Goal: Task Accomplishment & Management: Use online tool/utility

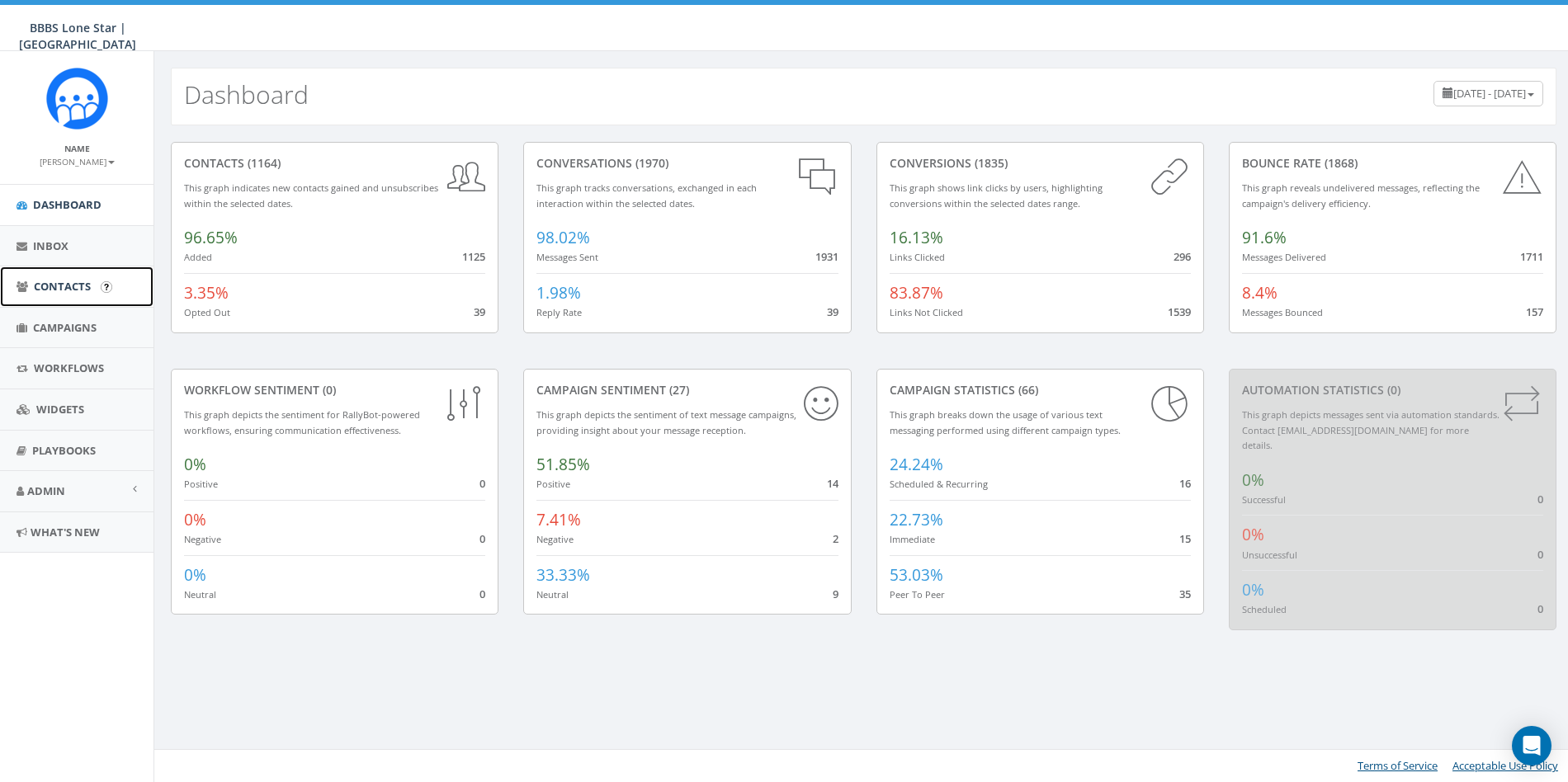
click at [47, 284] on span "Contacts" at bounding box center [63, 287] width 57 height 15
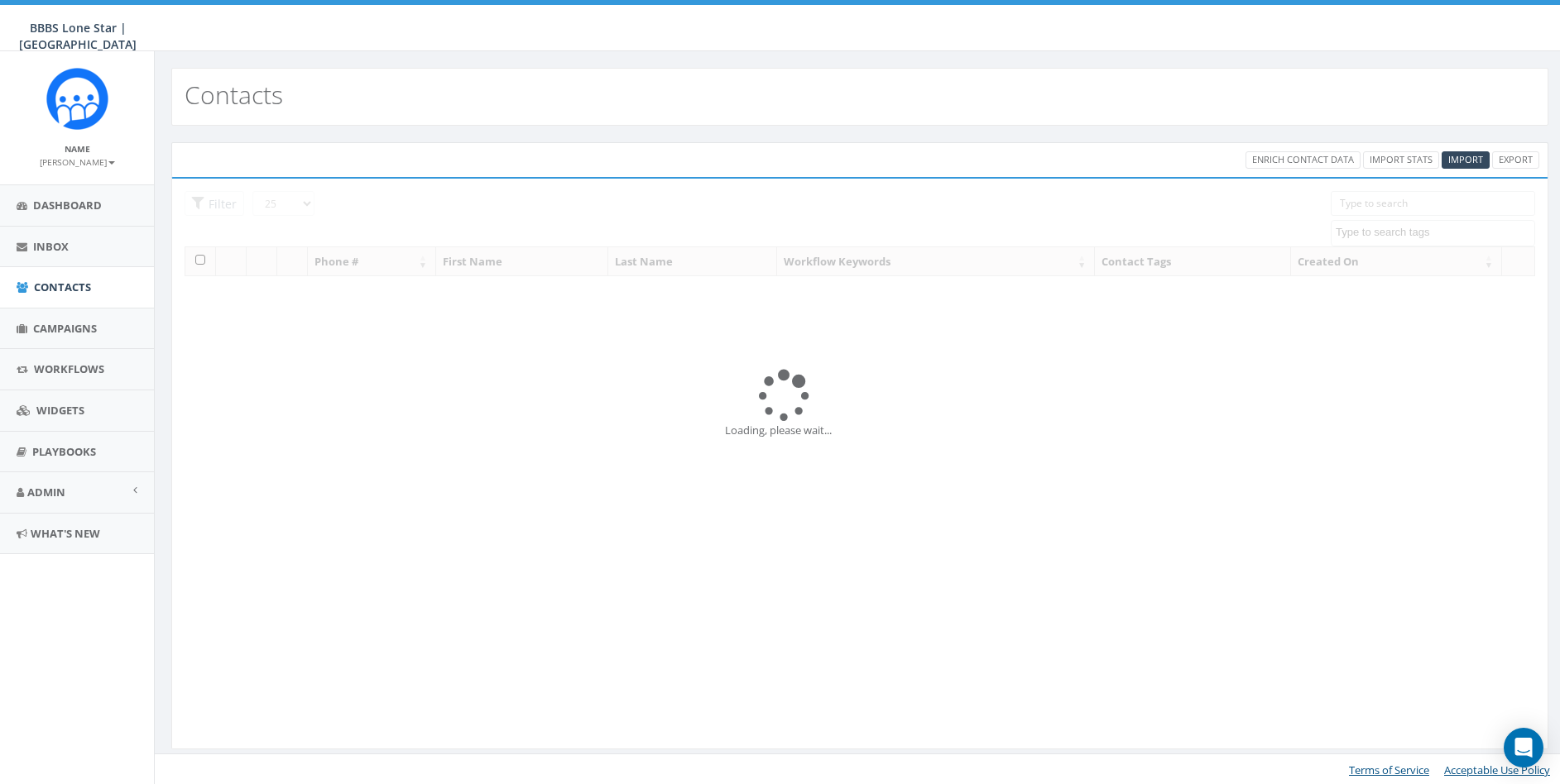
select select
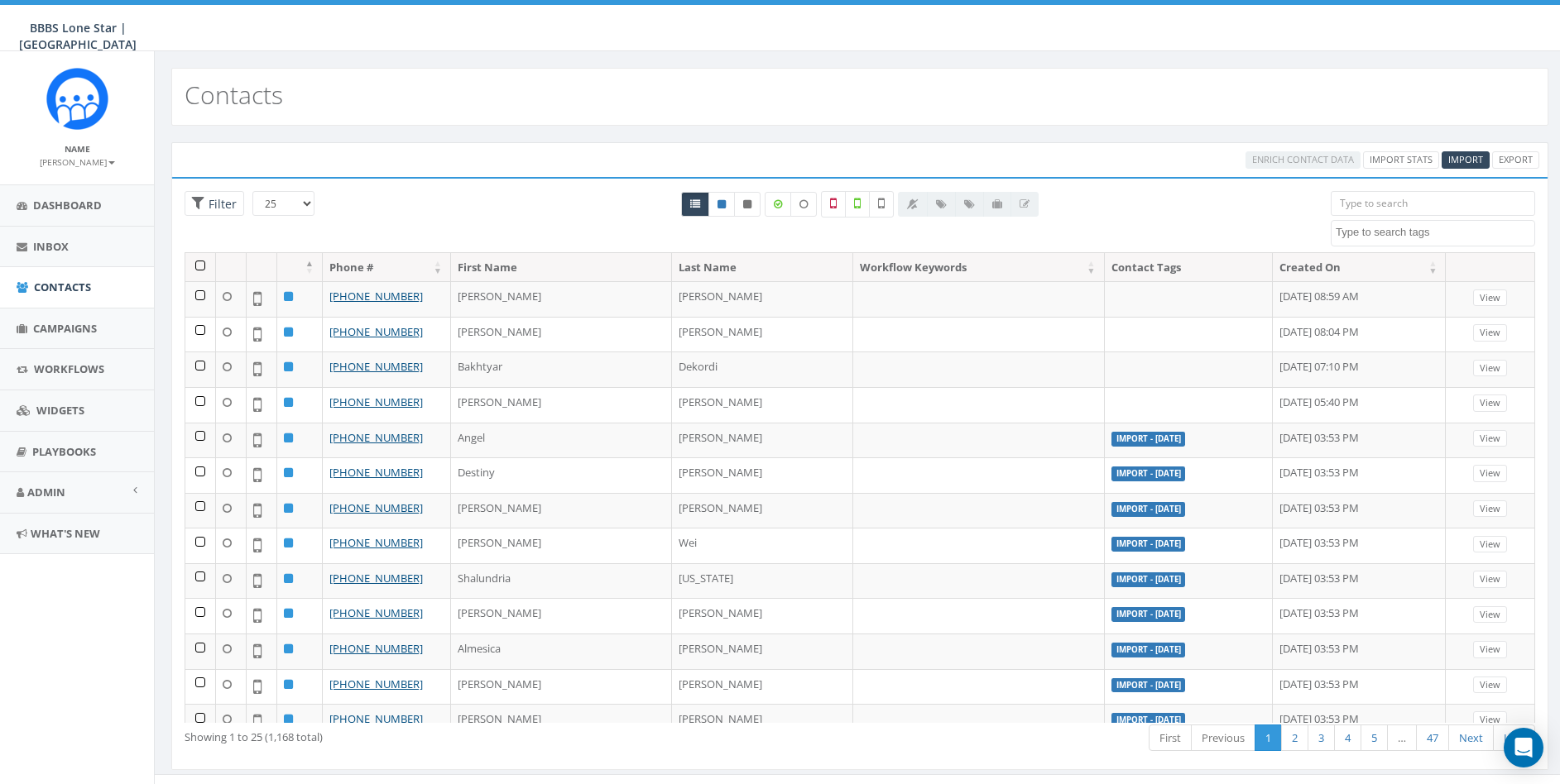
click at [1370, 195] on input "search" at bounding box center [1432, 203] width 204 height 25
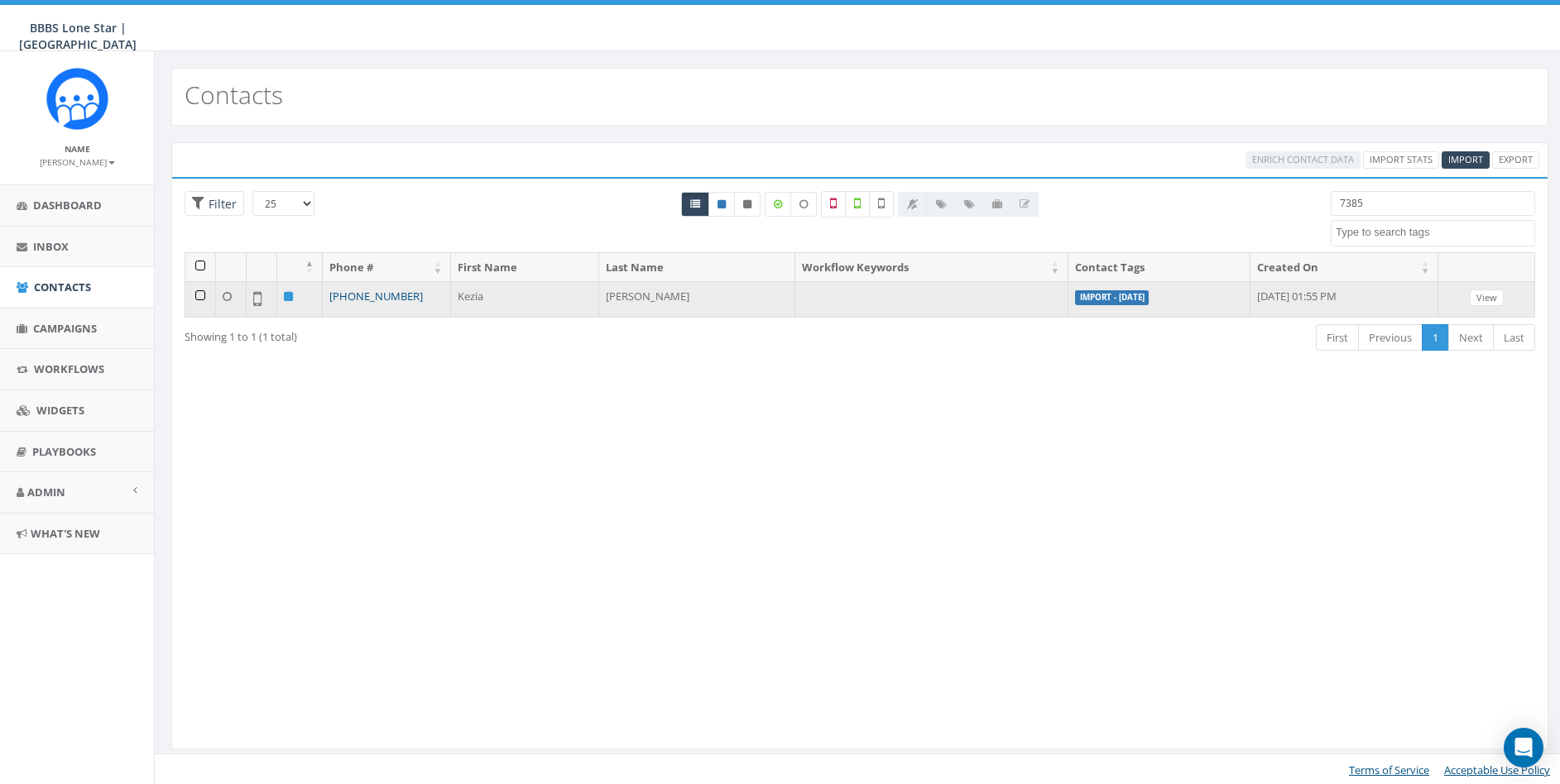
type input "7385"
click at [365, 297] on link "+1 562-244-7385" at bounding box center [375, 297] width 94 height 15
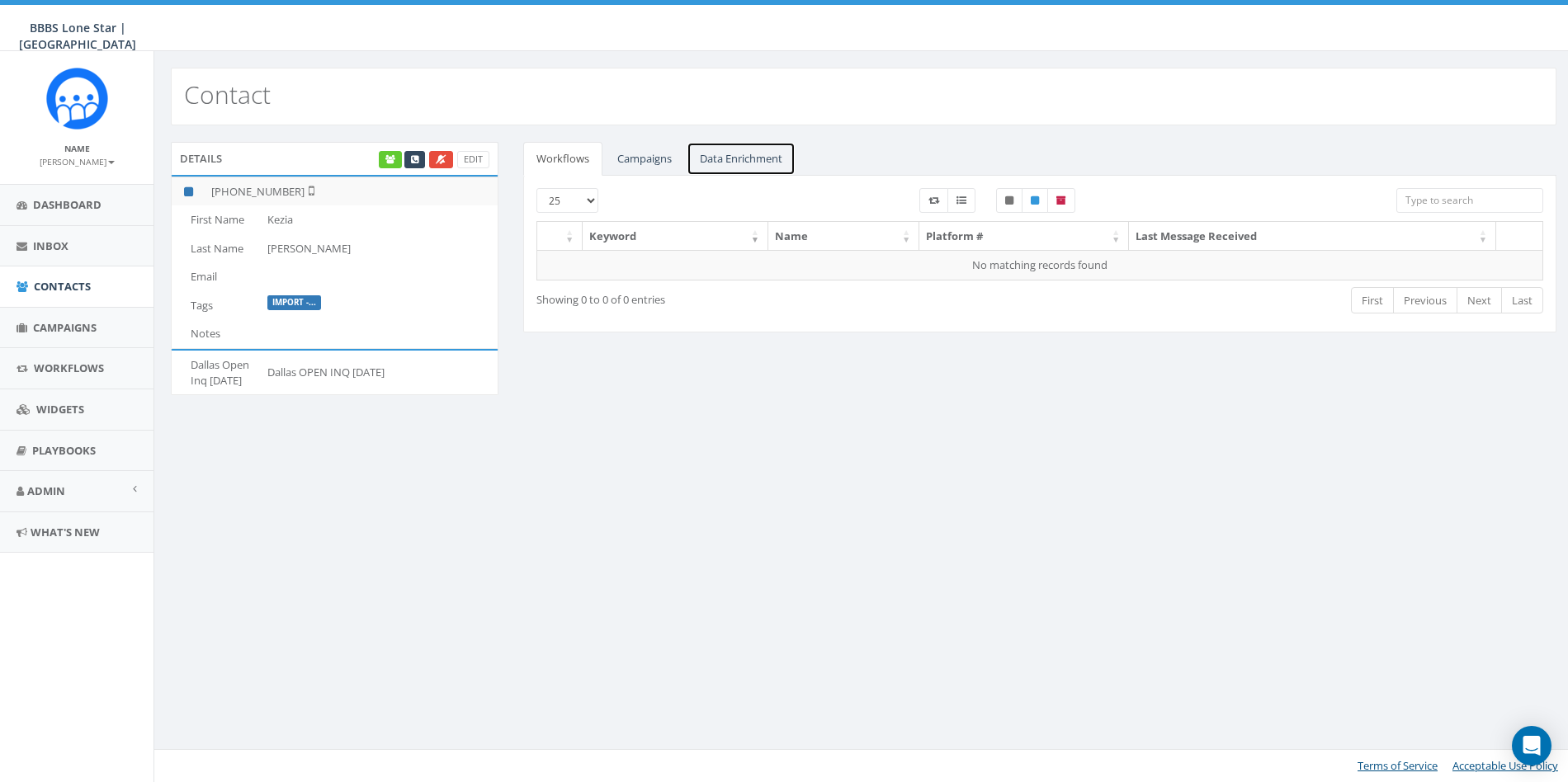
click at [741, 155] on link "Data Enrichment" at bounding box center [741, 159] width 109 height 34
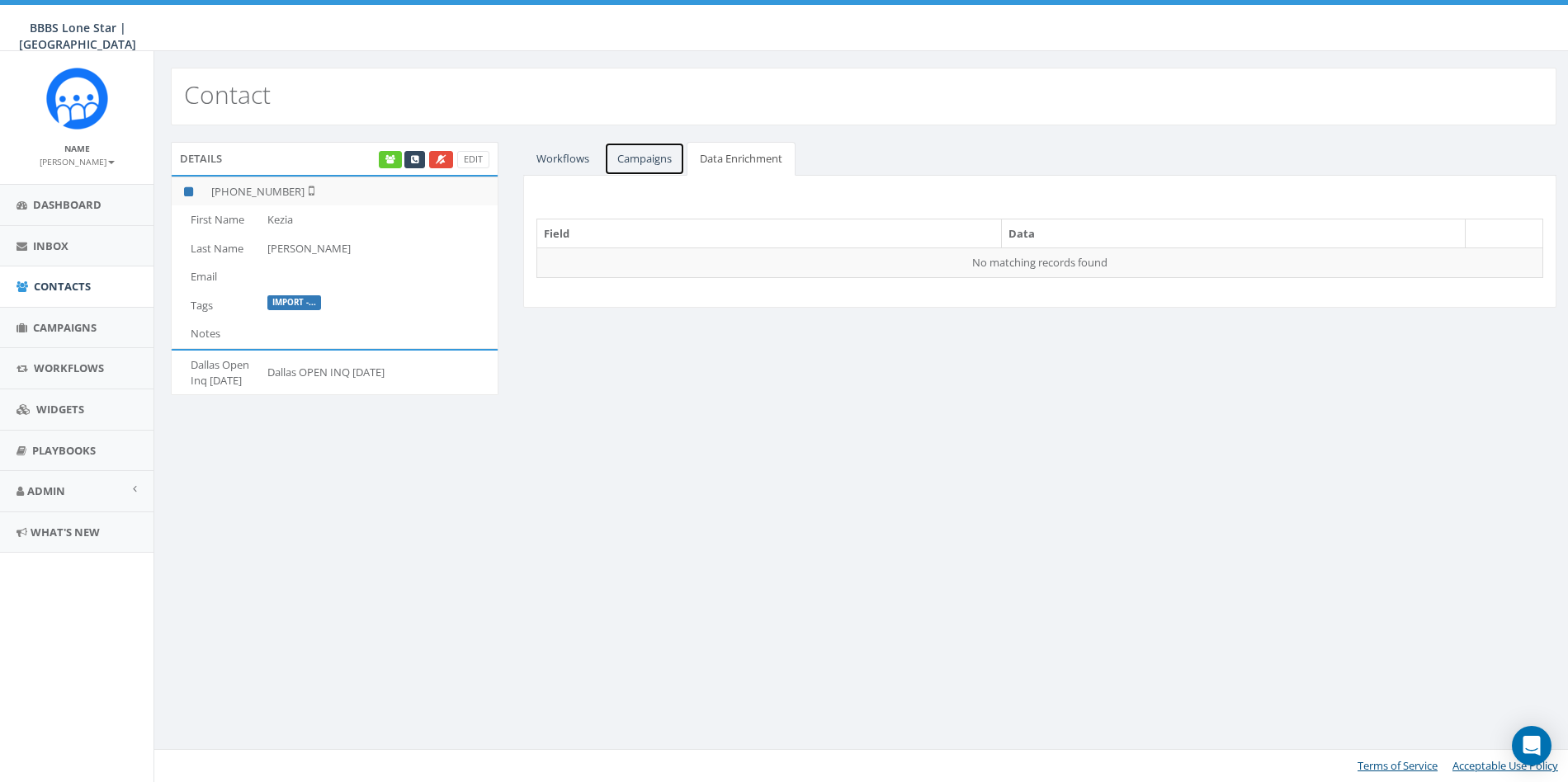
click at [647, 164] on link "Campaigns" at bounding box center [643, 159] width 80 height 34
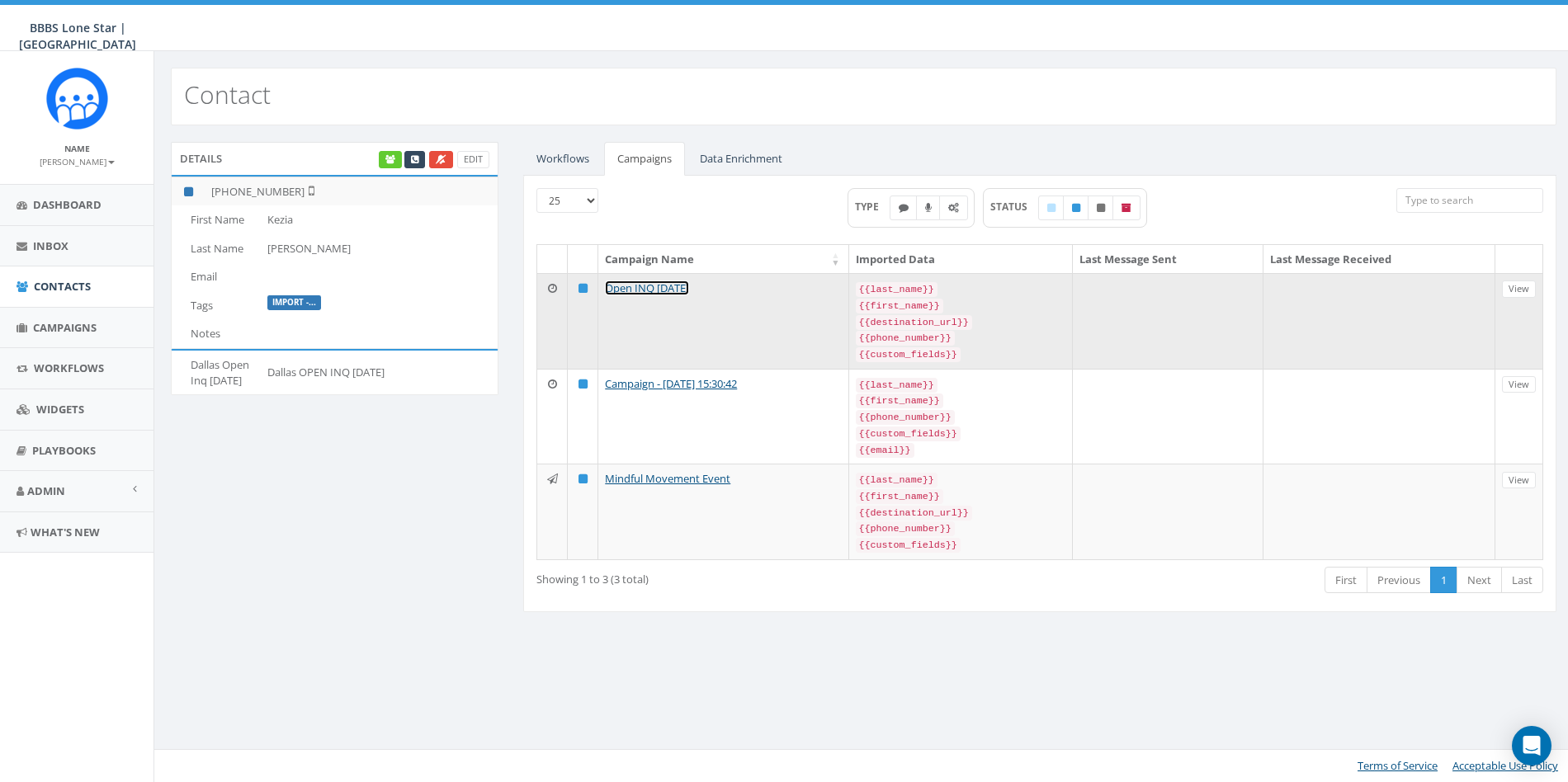
click at [651, 286] on link "Open INQ Aug 19 2025" at bounding box center [646, 288] width 84 height 15
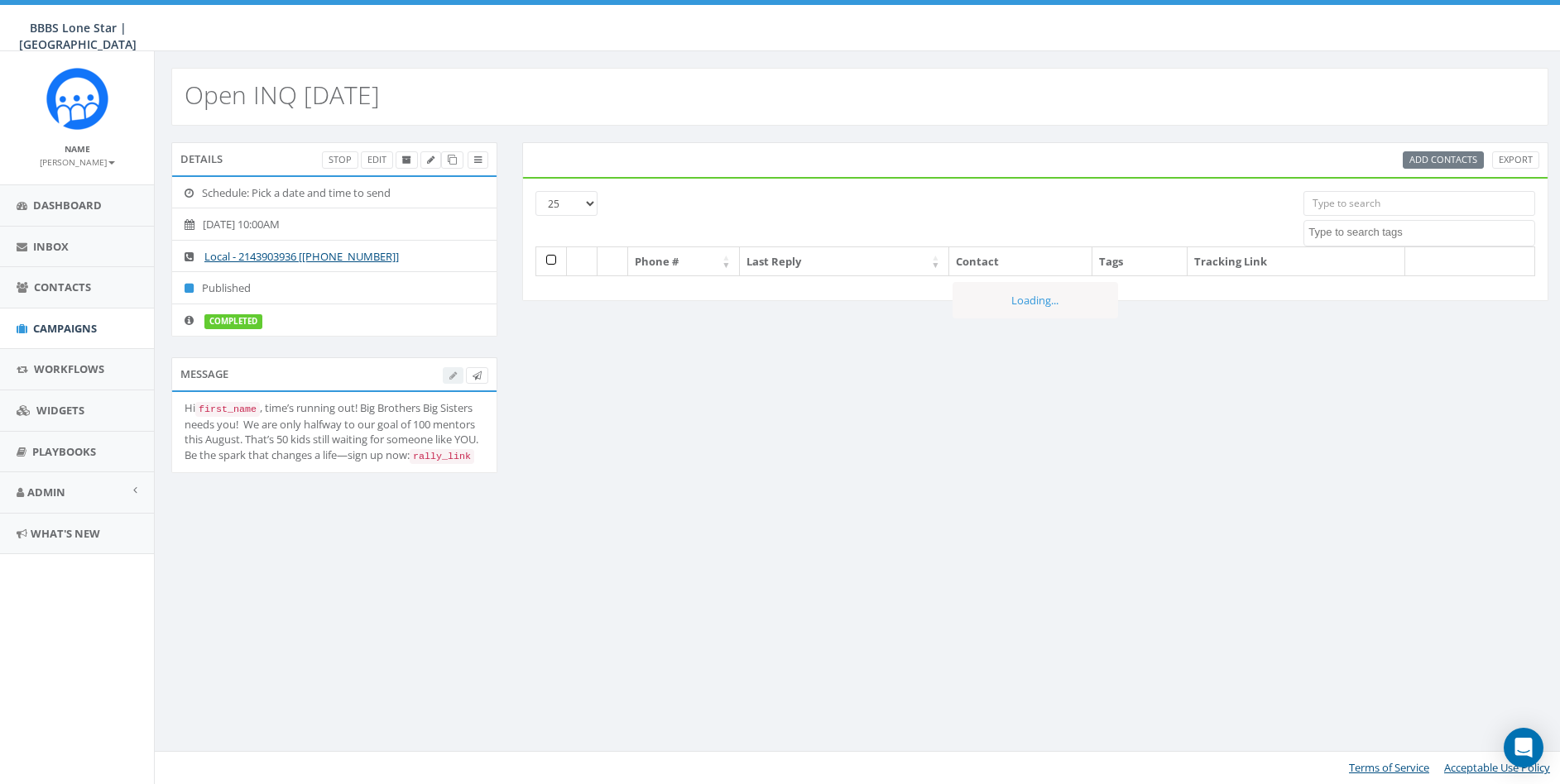
select select
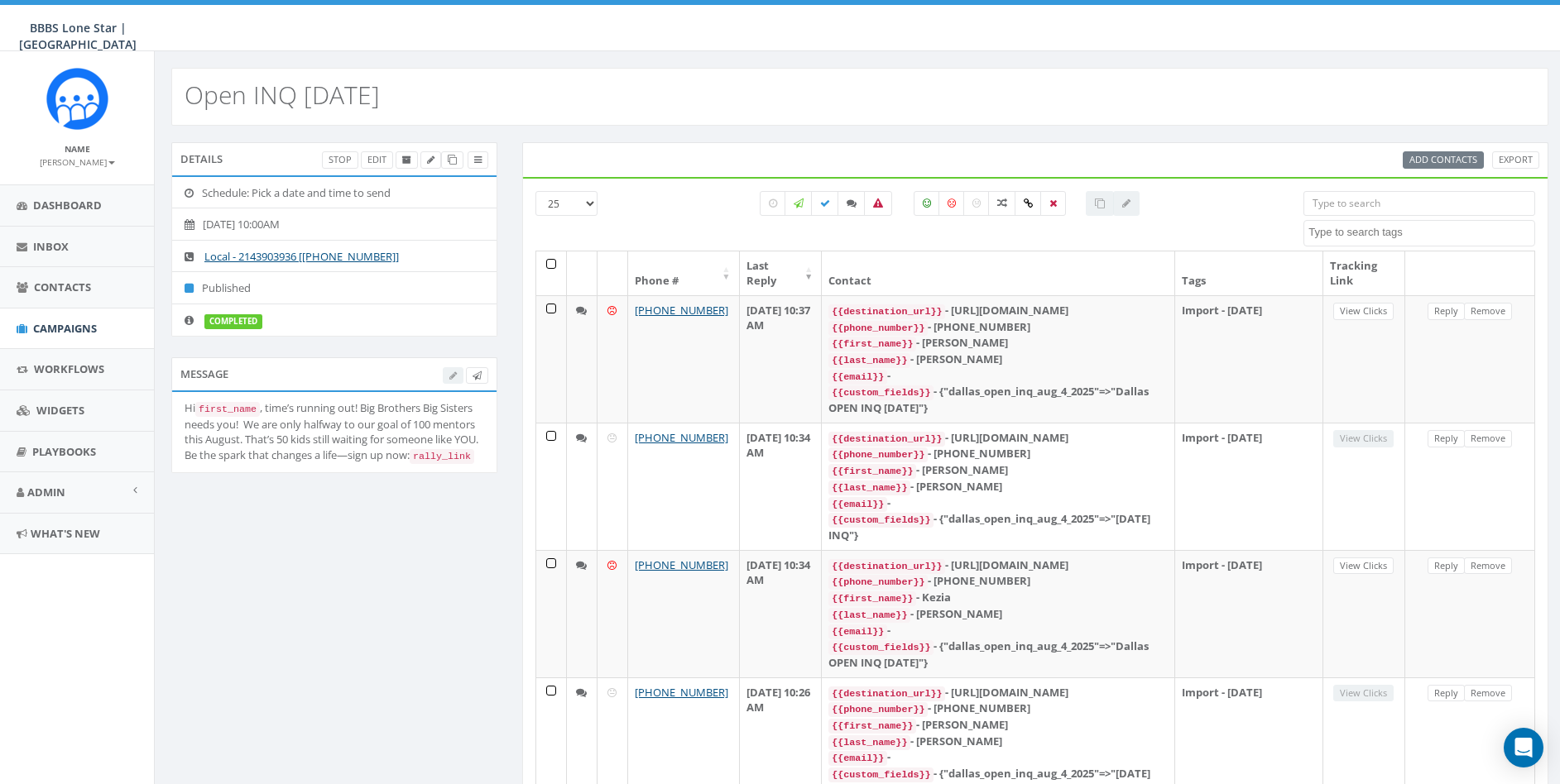
click at [1359, 197] on input "search" at bounding box center [1419, 203] width 232 height 25
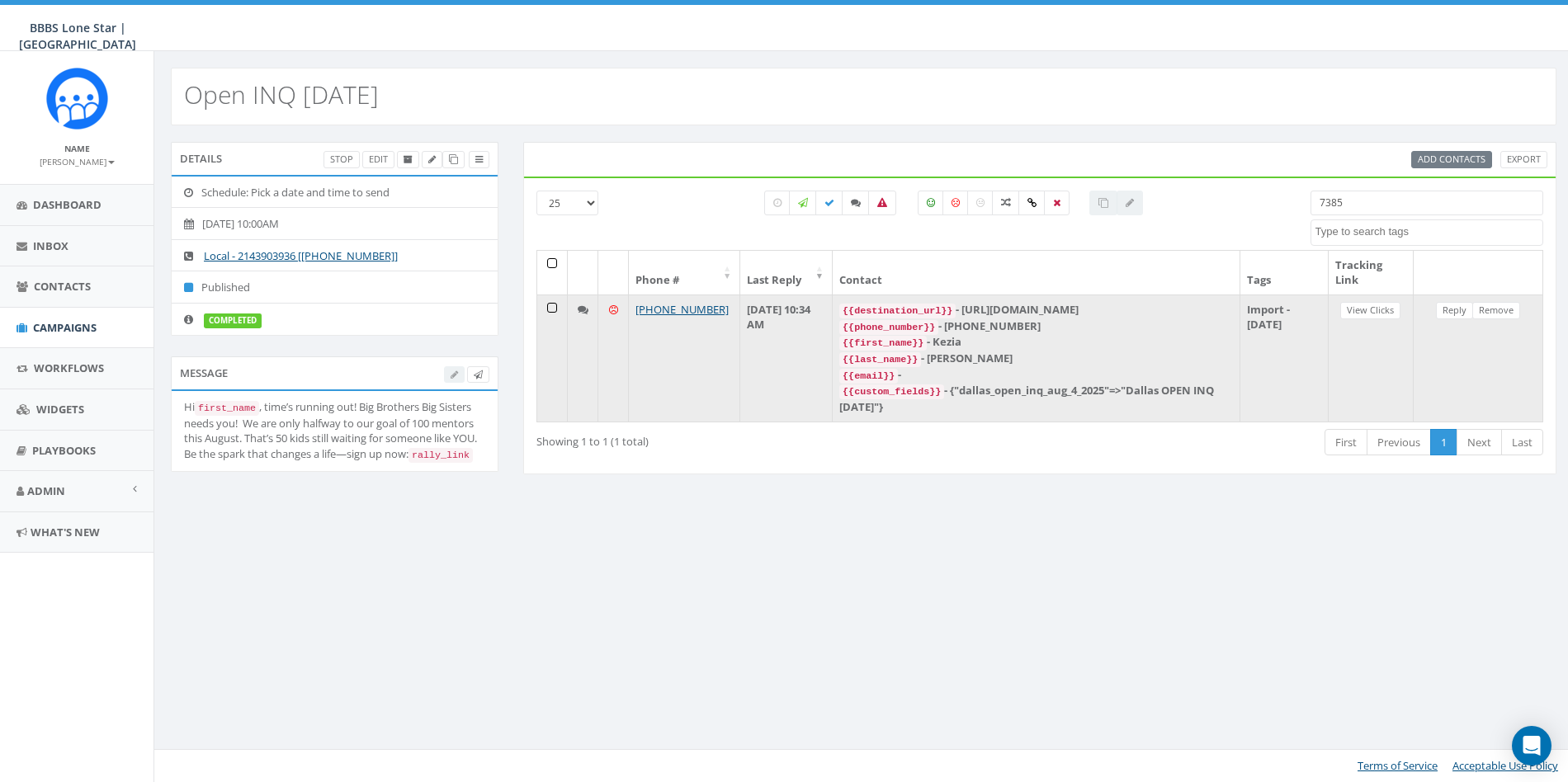
type input "7385"
drag, startPoint x: 988, startPoint y: 312, endPoint x: 1146, endPoint y: 310, distance: 158.0
click at [1146, 310] on div "{{destination_url}} - [URL][DOMAIN_NAME]" at bounding box center [1036, 311] width 394 height 17
copy div "[URL][DOMAIN_NAME]"
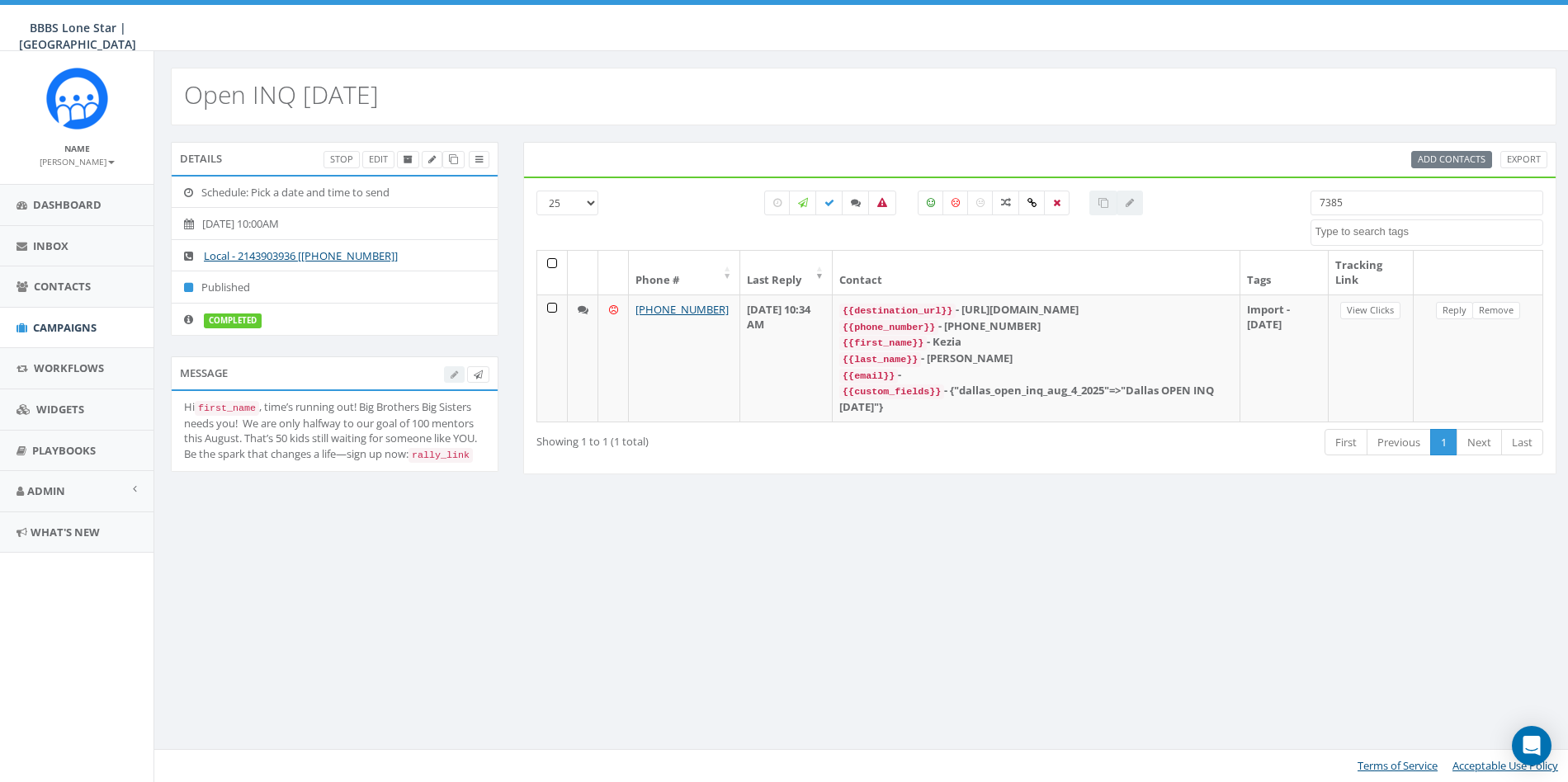
click at [1396, 213] on input "7385" at bounding box center [1427, 202] width 233 height 25
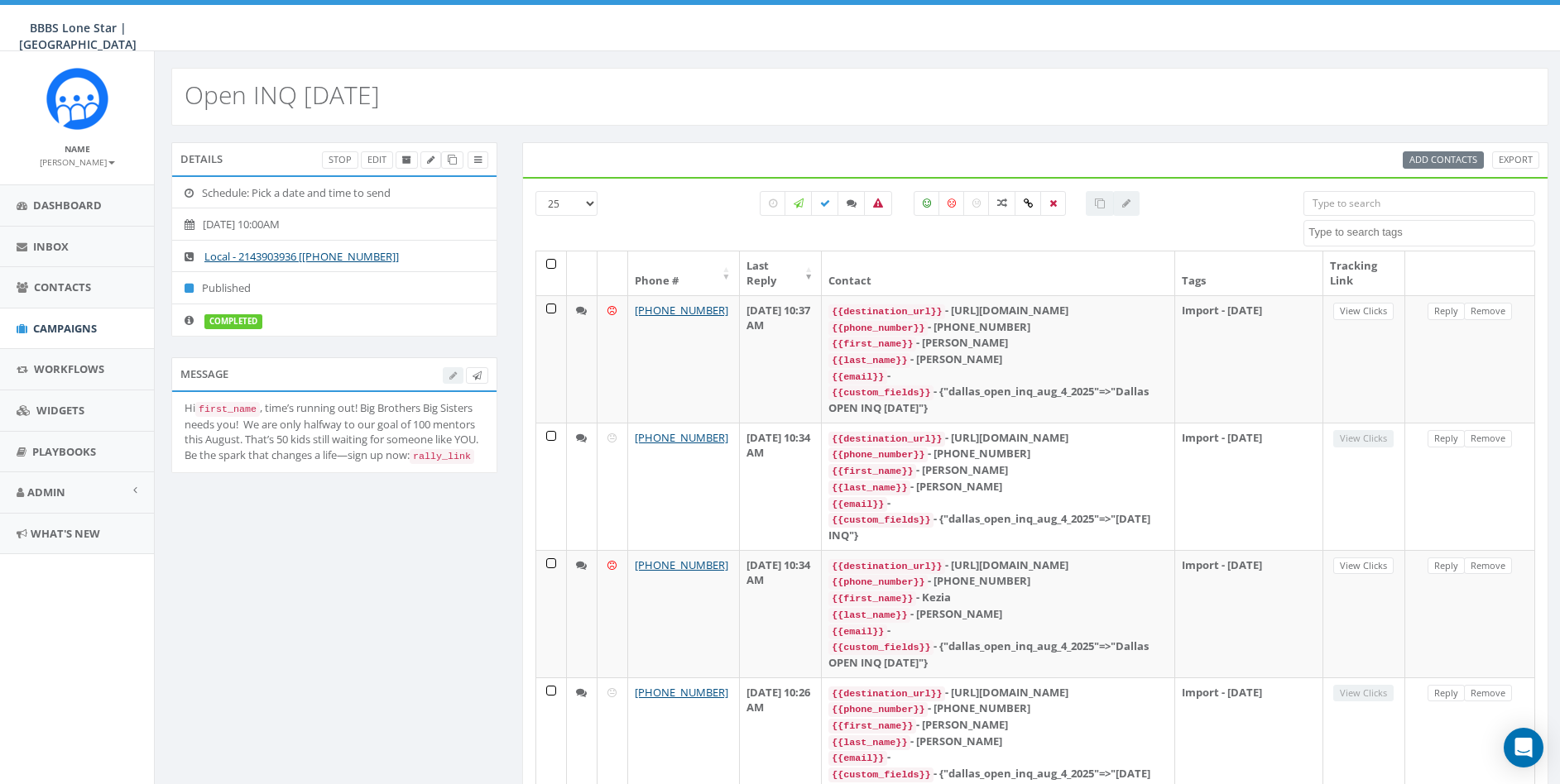
click at [450, 375] on div at bounding box center [465, 374] width 45 height 18
click at [478, 377] on icon at bounding box center [477, 376] width 9 height 9
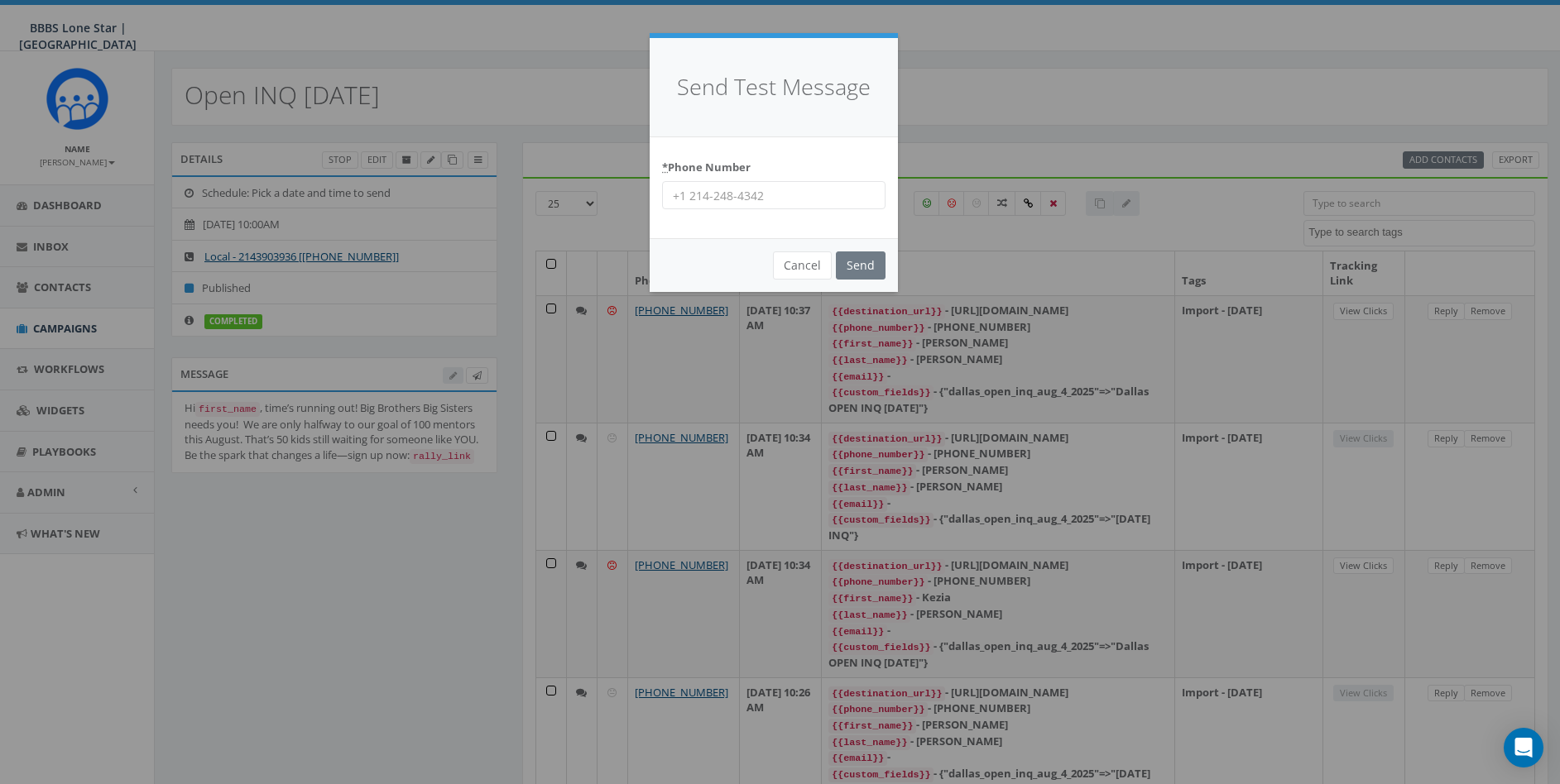
click at [742, 188] on input "* Phone Number" at bounding box center [773, 195] width 223 height 28
type input "8587365358"
click at [882, 282] on div "Cancel Send" at bounding box center [774, 265] width 248 height 54
click at [880, 274] on input "Send" at bounding box center [861, 265] width 50 height 28
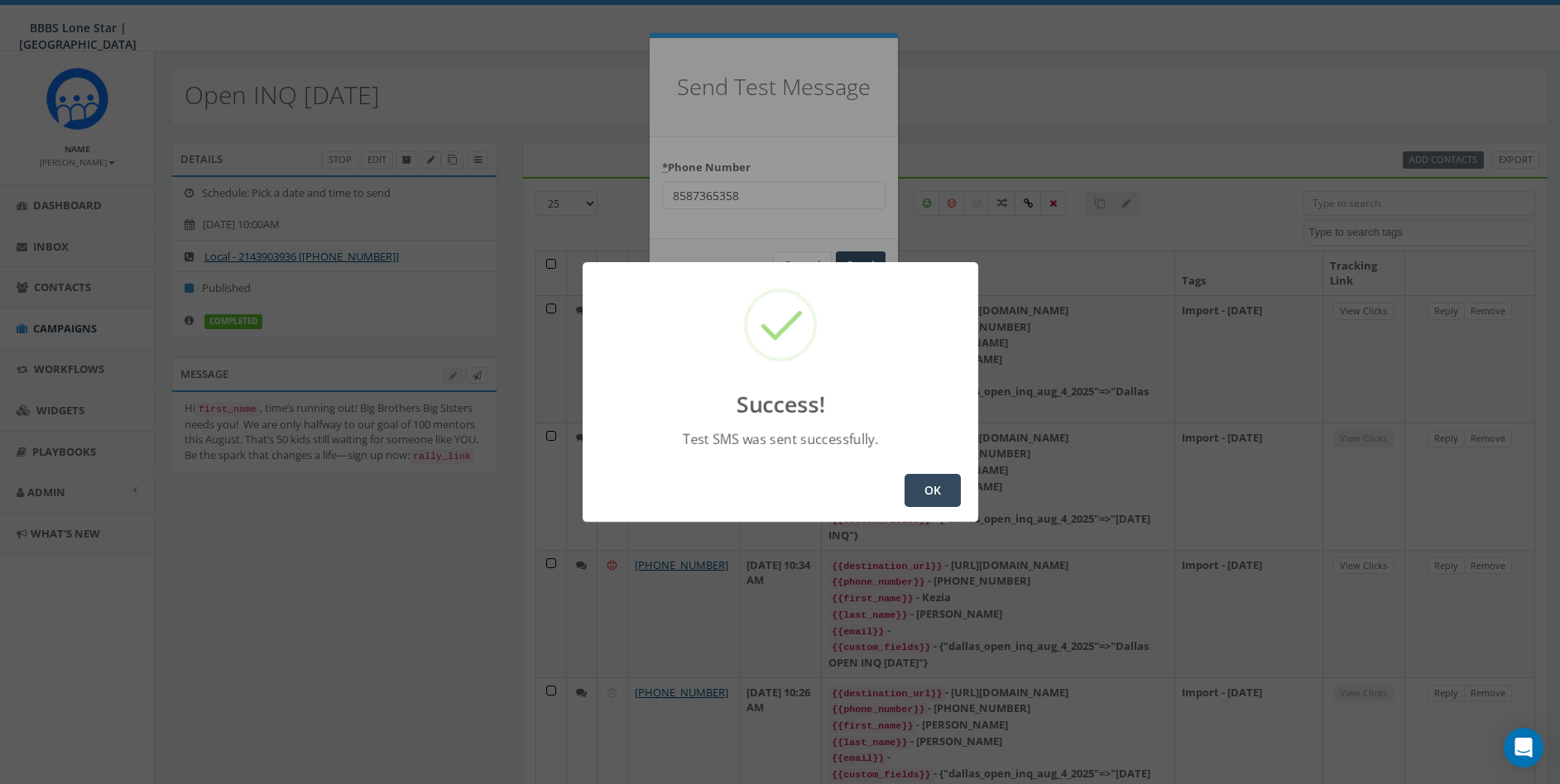
click at [936, 498] on button "OK" at bounding box center [932, 490] width 57 height 33
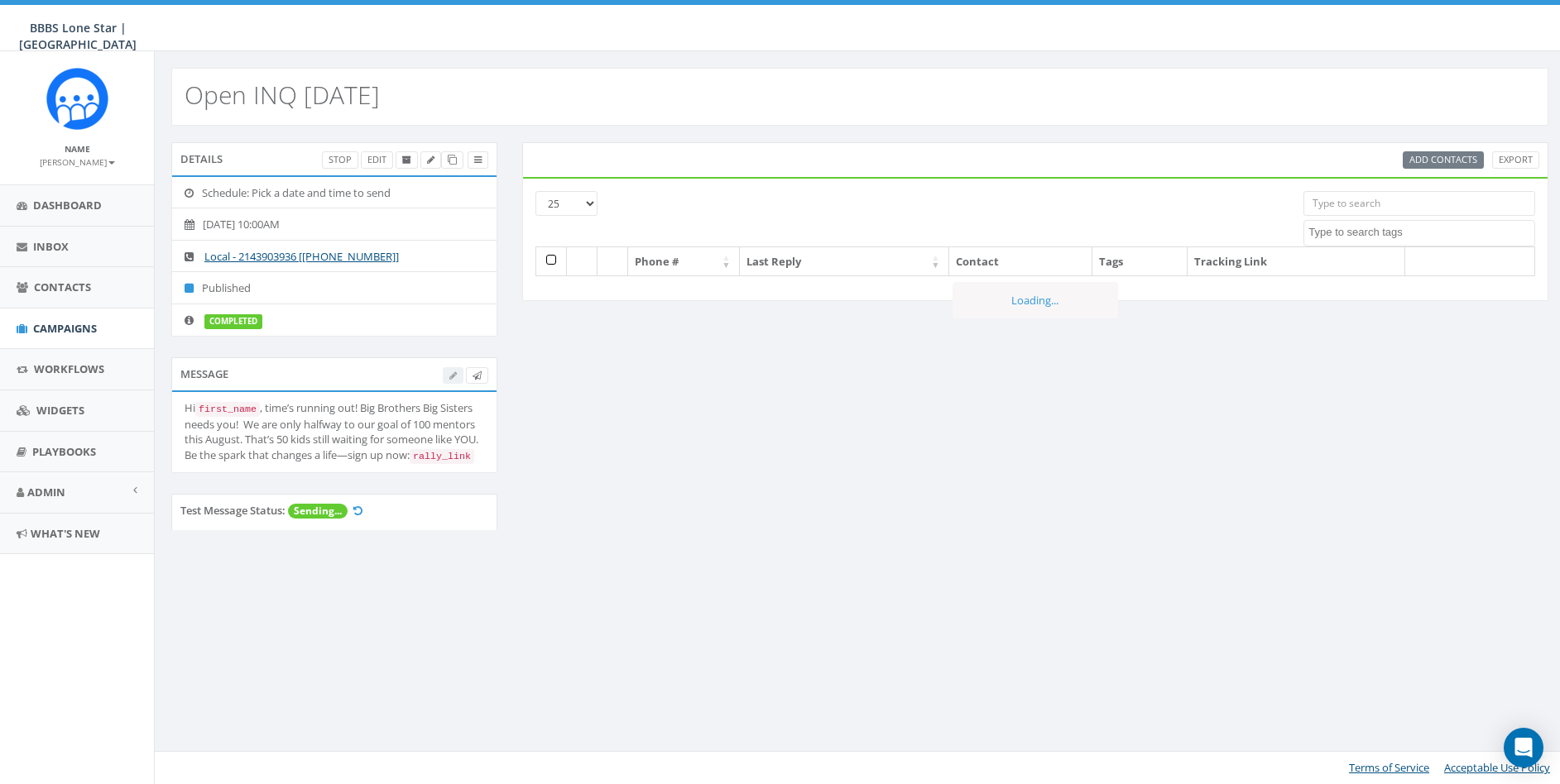
select select
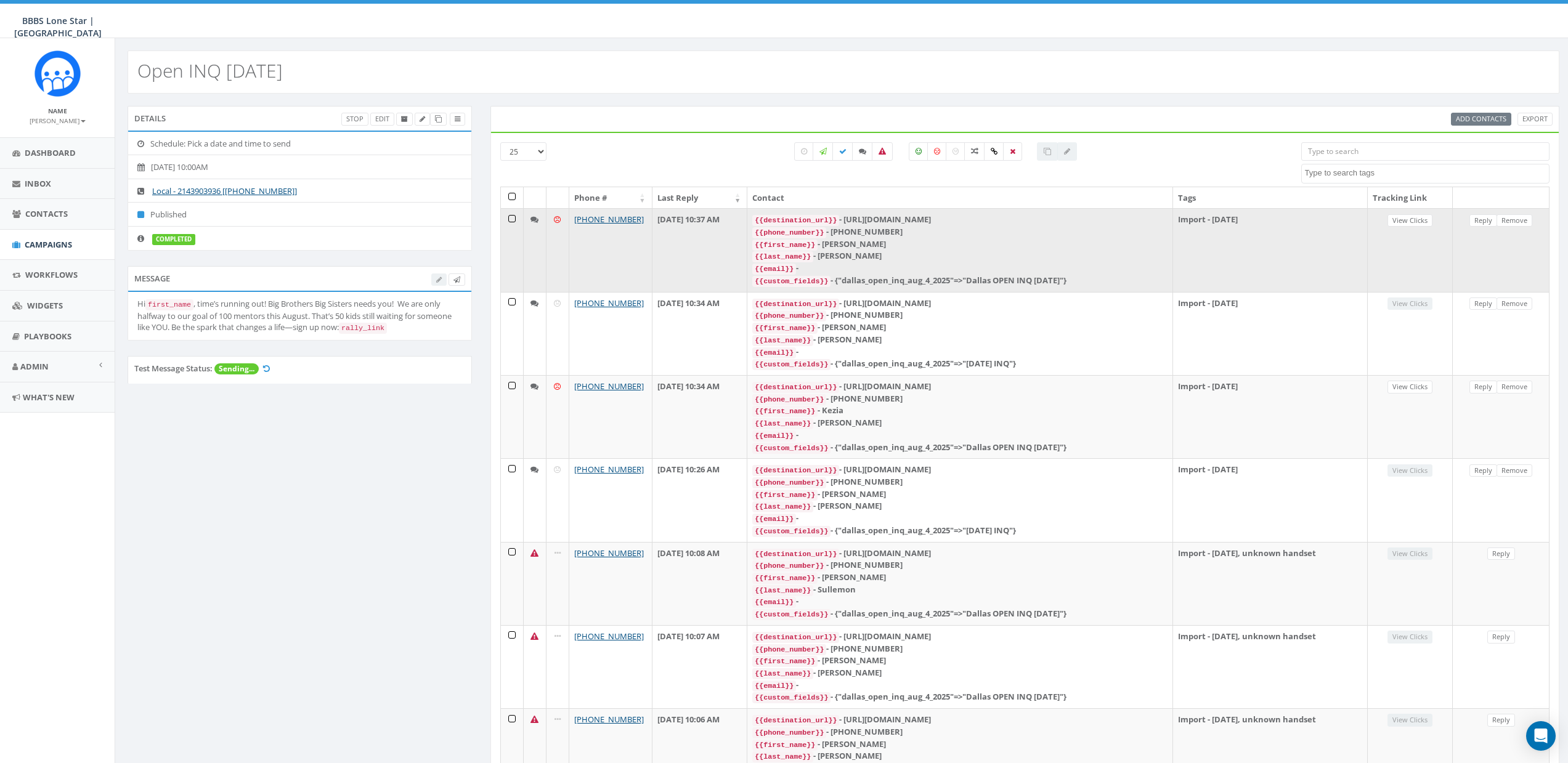
drag, startPoint x: 878, startPoint y: 219, endPoint x: 1008, endPoint y: 215, distance: 130.1
click at [1008, 215] on div "{{destination_url}} - https://rally.link/link/mk7v6w" at bounding box center [960, 220] width 415 height 12
click at [887, 221] on div "{{destination_url}} - https://rally.link/link/mk7v6w" at bounding box center [960, 220] width 415 height 12
click at [886, 220] on div "{{destination_url}} - https://rally.link/link/mk7v6w" at bounding box center [960, 220] width 415 height 12
drag, startPoint x: 881, startPoint y: 220, endPoint x: 1008, endPoint y: 215, distance: 127.1
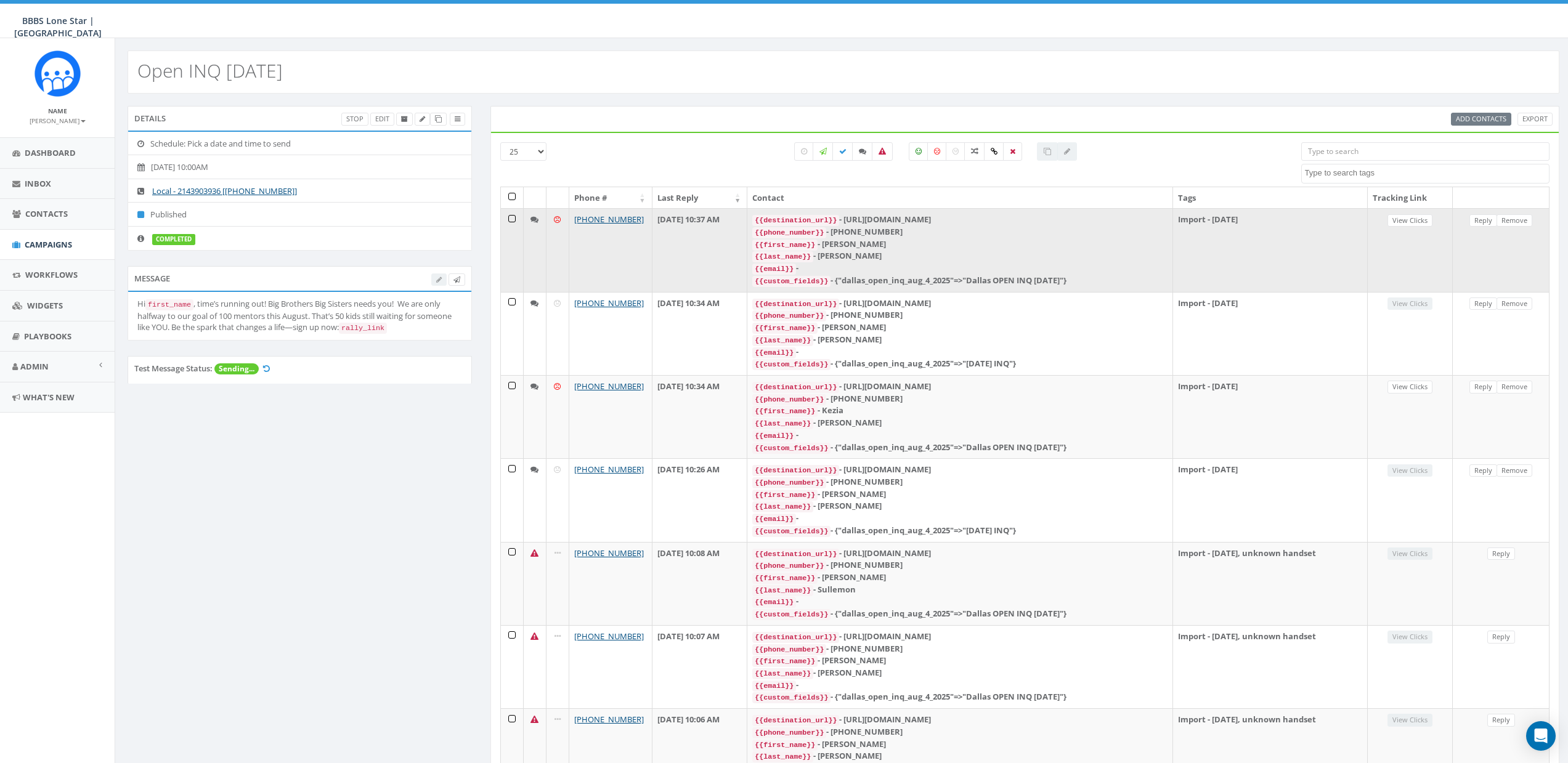
click at [1008, 215] on div "{{destination_url}} - https://rally.link/link/mk7v6w" at bounding box center [960, 220] width 415 height 12
copy div "https://rally.link/link/mk7v6w"
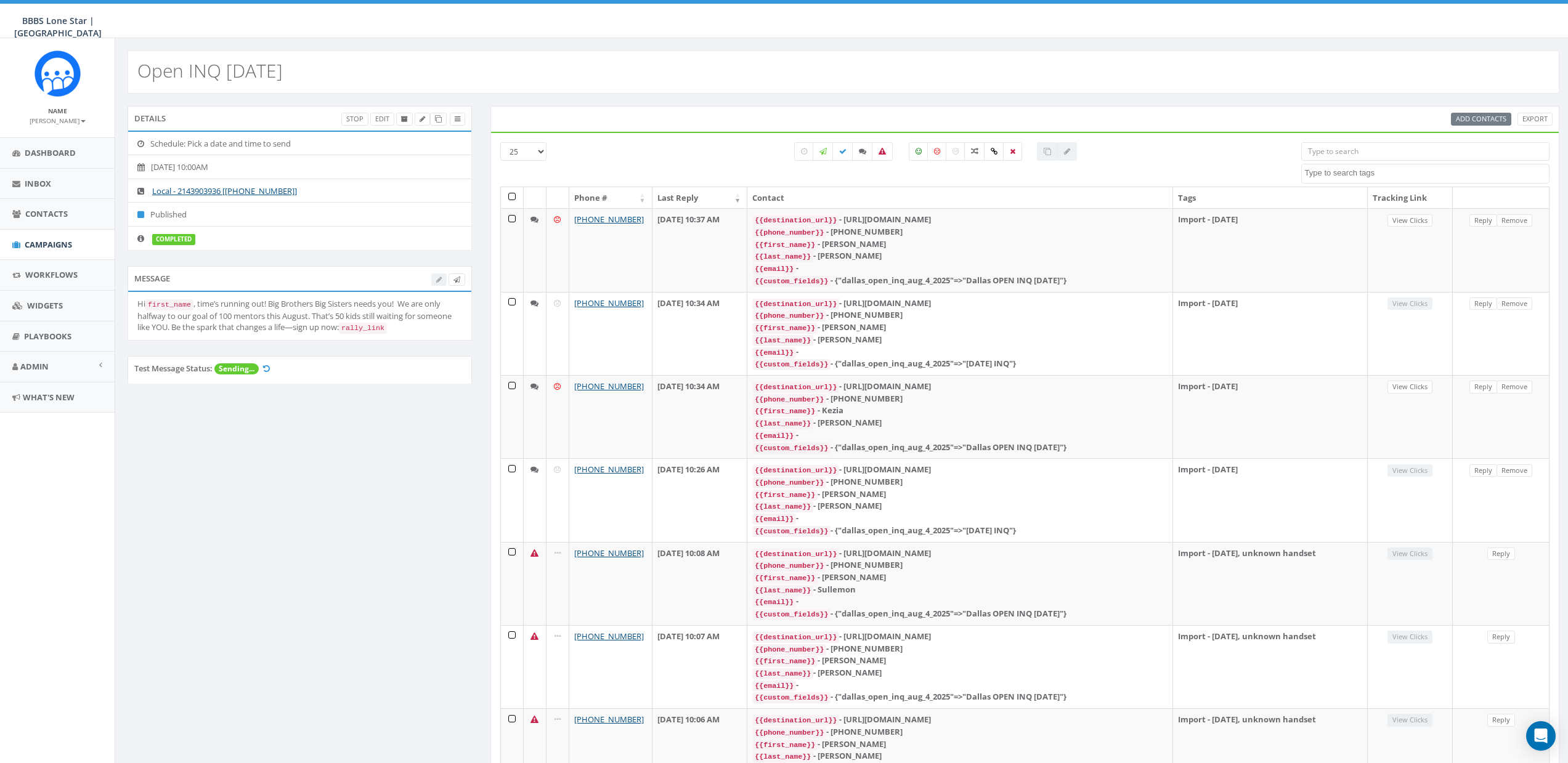
click at [669, 151] on div at bounding box center [936, 164] width 712 height 44
click at [462, 280] on link at bounding box center [457, 279] width 17 height 13
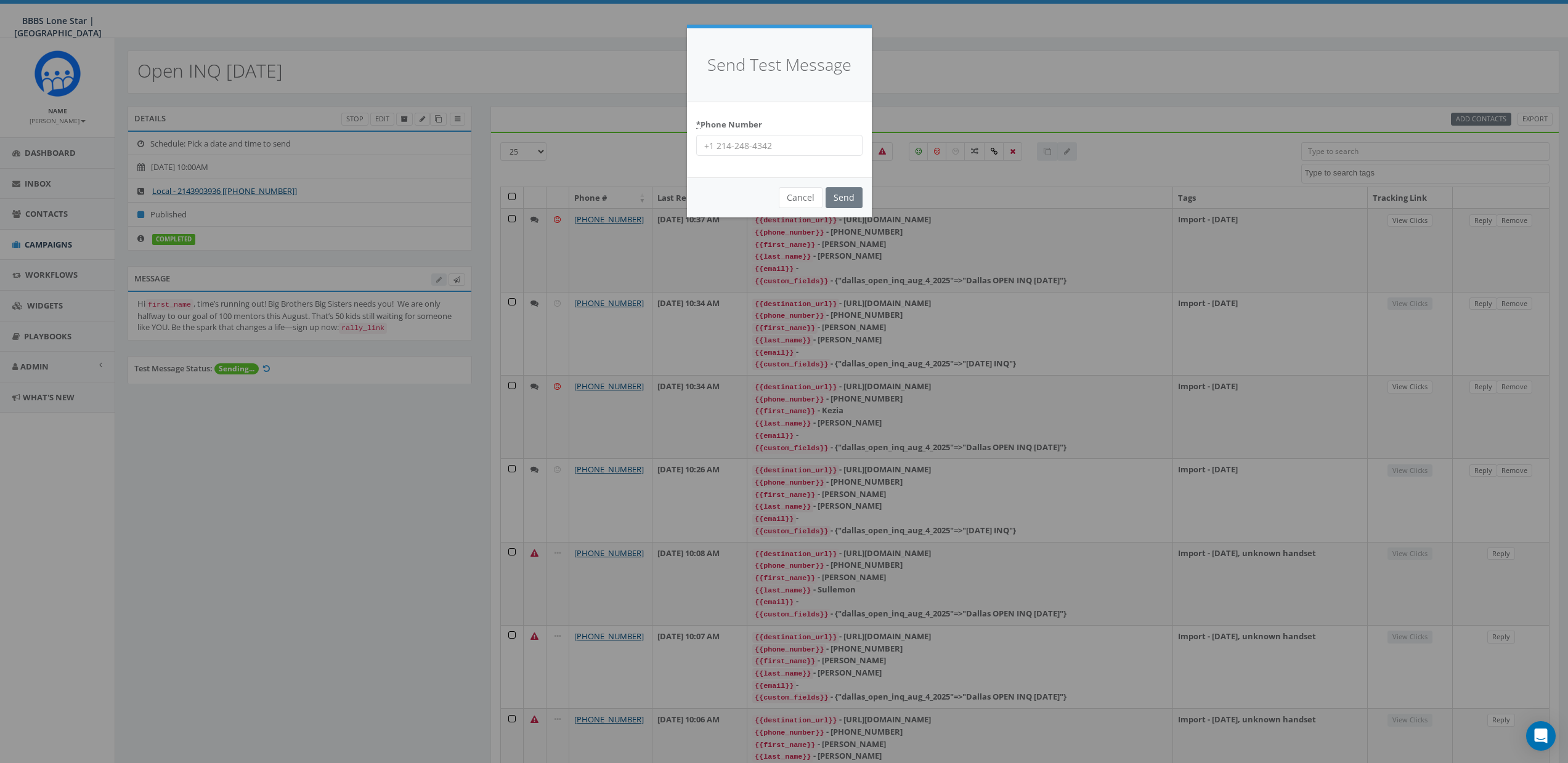
click at [745, 144] on input "* Phone Number" at bounding box center [779, 145] width 166 height 21
click at [810, 199] on button "Cancel" at bounding box center [800, 197] width 43 height 21
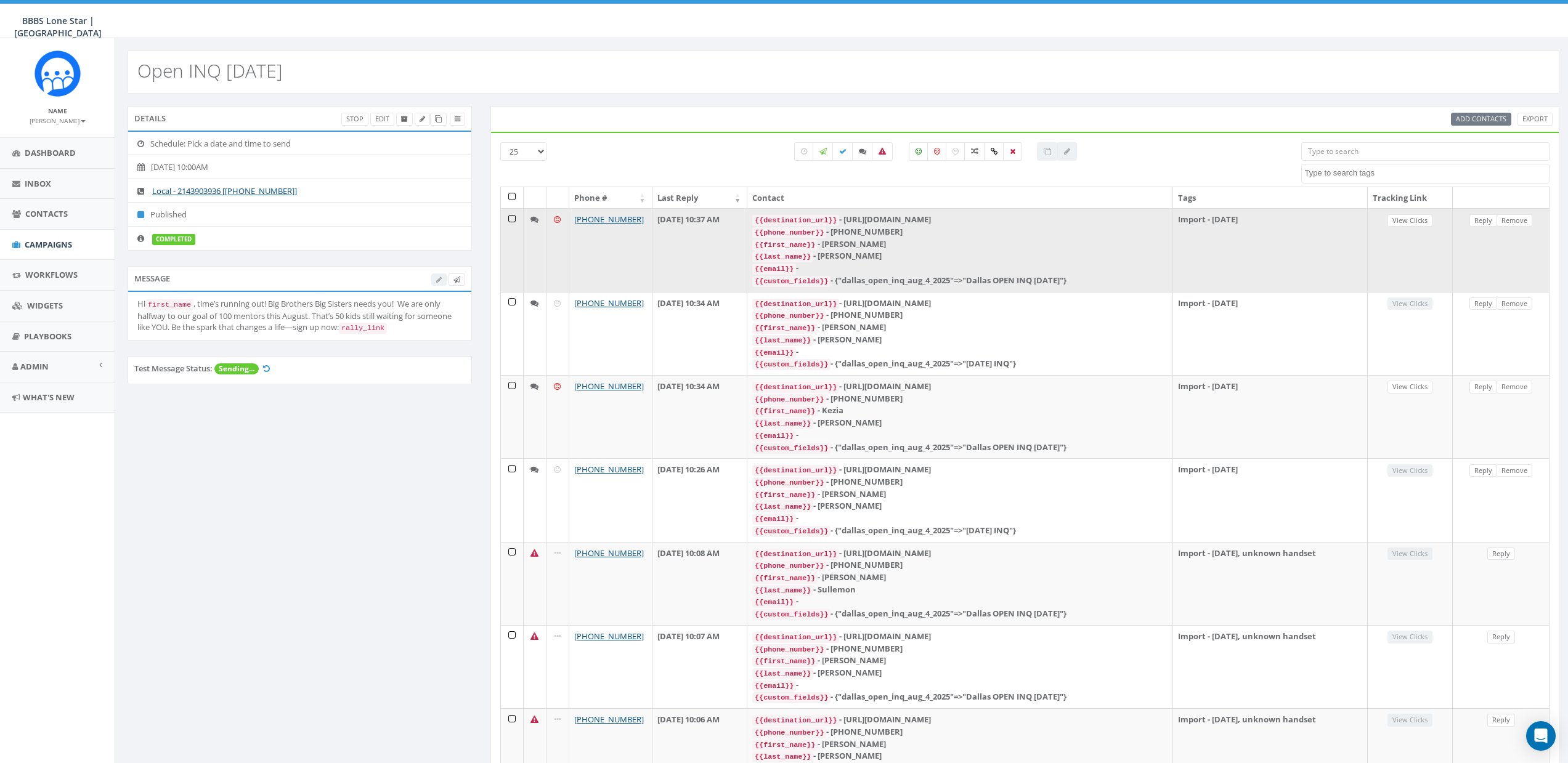
drag, startPoint x: 878, startPoint y: 219, endPoint x: 1017, endPoint y: 220, distance: 139.0
click at [1017, 220] on div "{{destination_url}} - https://rally.link/link/mk7v6w" at bounding box center [960, 220] width 415 height 12
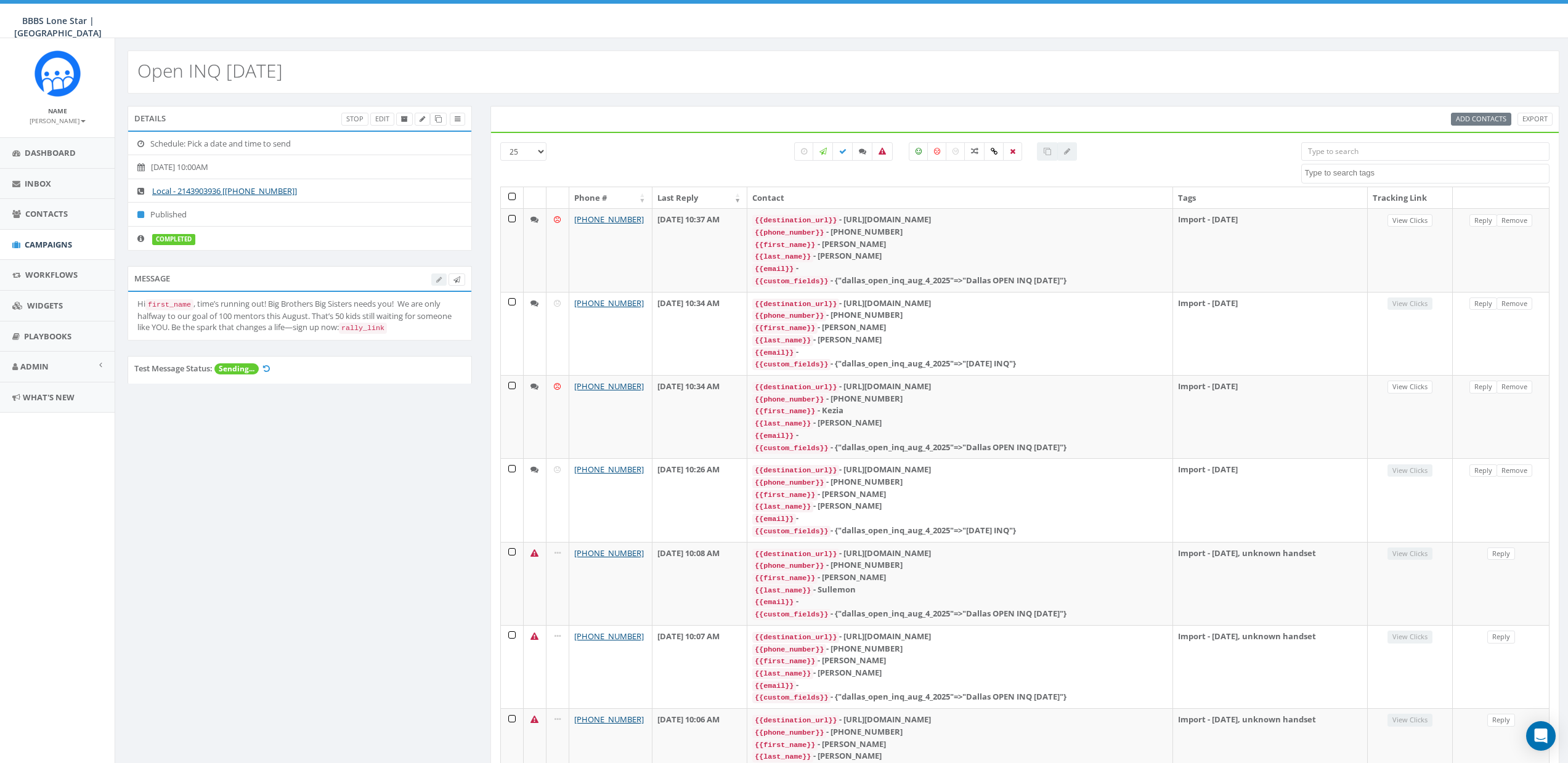
click at [672, 146] on div at bounding box center [936, 164] width 712 height 44
click at [513, 197] on th at bounding box center [512, 197] width 23 height 21
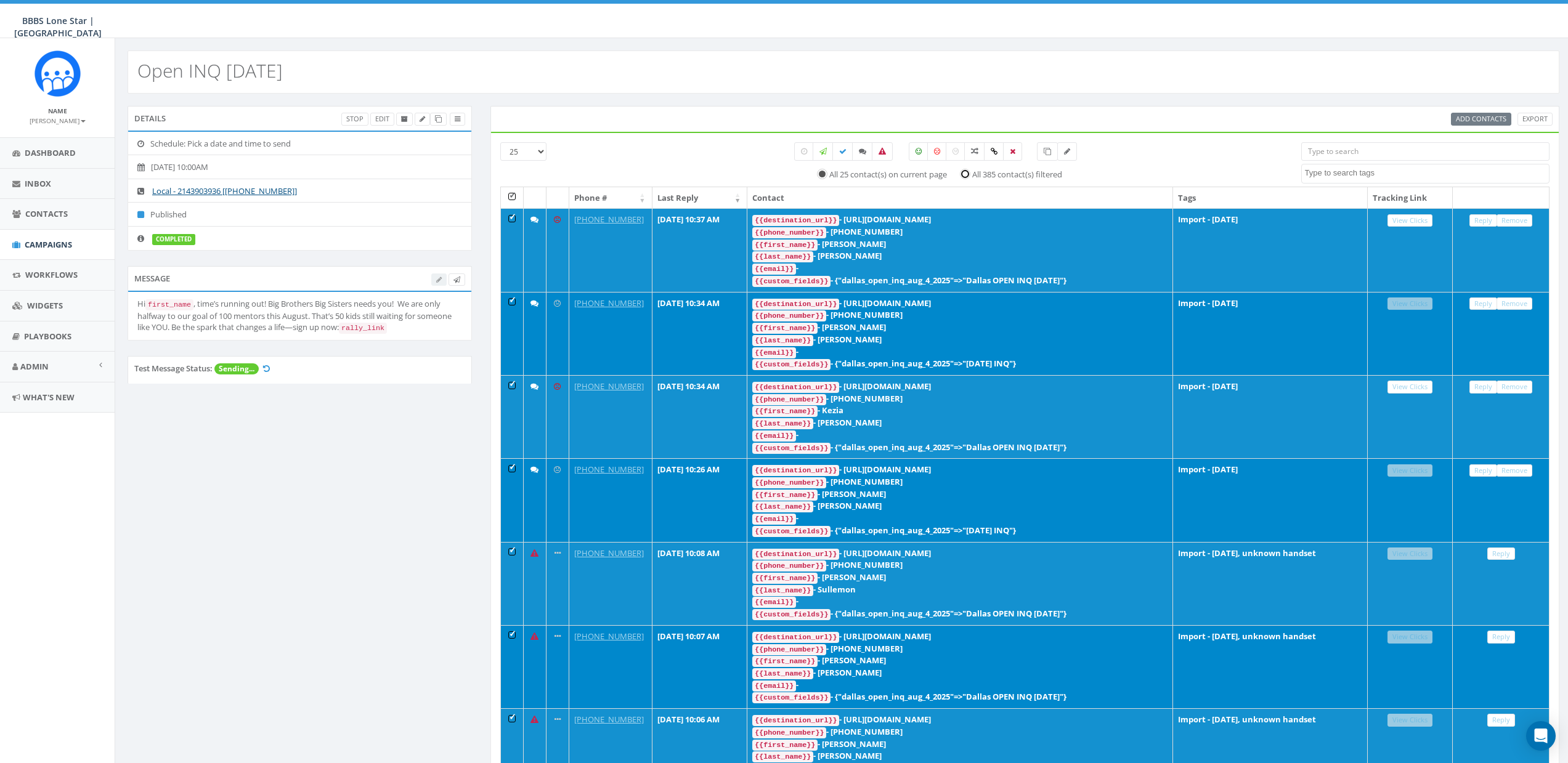
click at [969, 169] on input "All 385 contact(s) filtered" at bounding box center [969, 173] width 8 height 8
radio input "true"
click at [1043, 152] on link at bounding box center [1047, 151] width 21 height 19
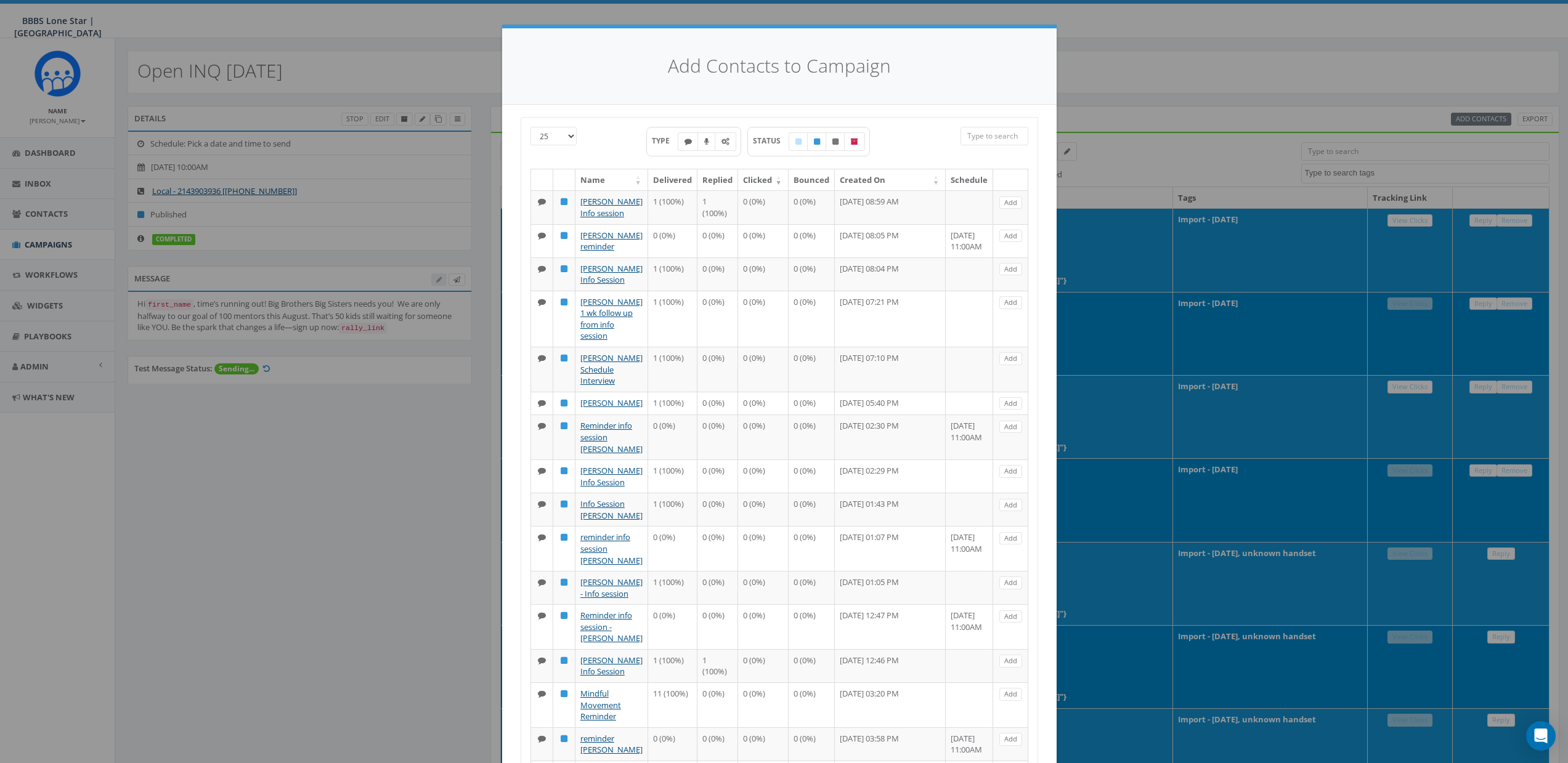
click at [1142, 105] on div "Add Contacts to Campaign 25 50 100 TYPE STATUS Name Delivered Replied Clicked B…" at bounding box center [784, 382] width 1568 height 763
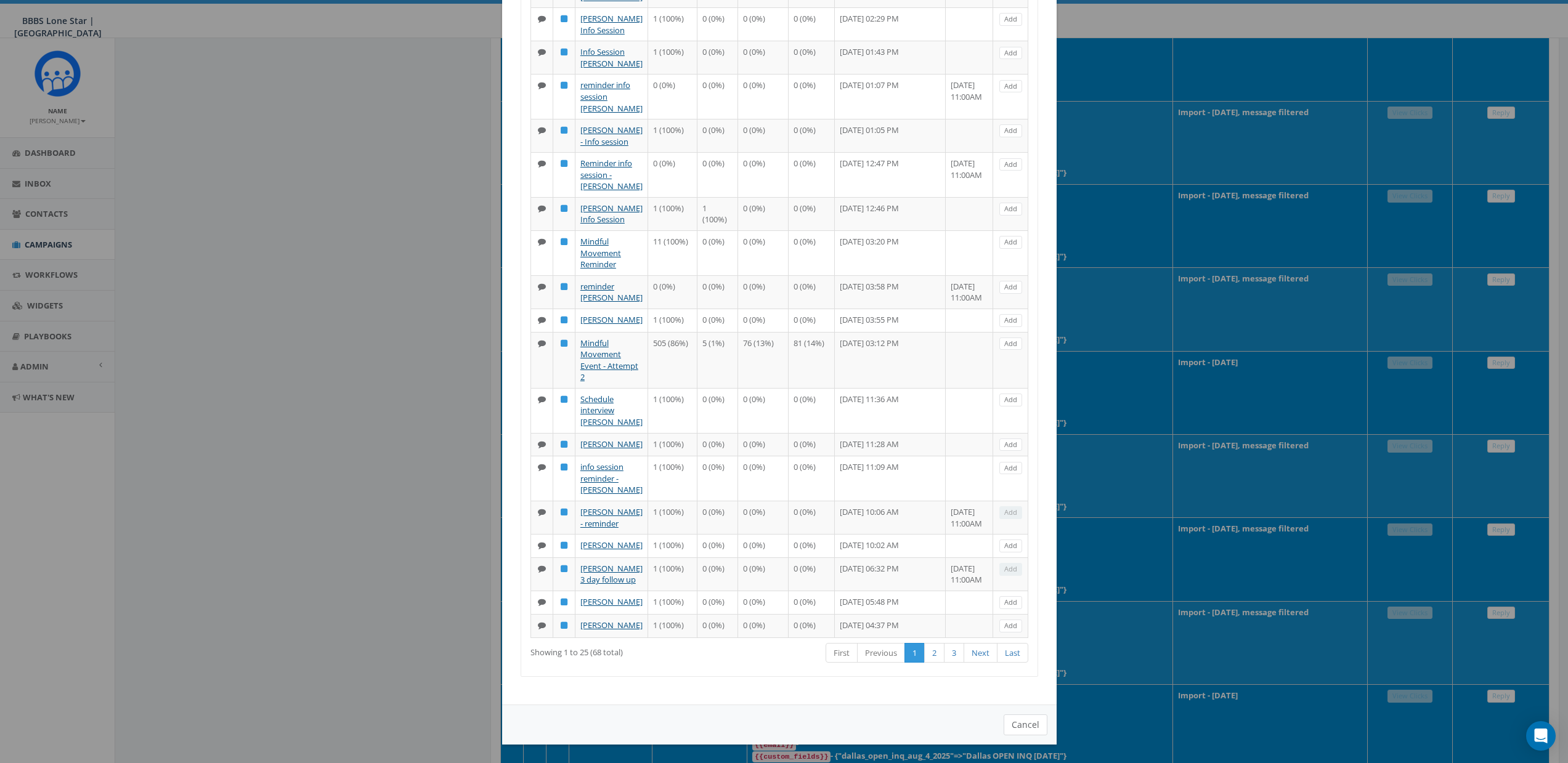
scroll to position [1296, 0]
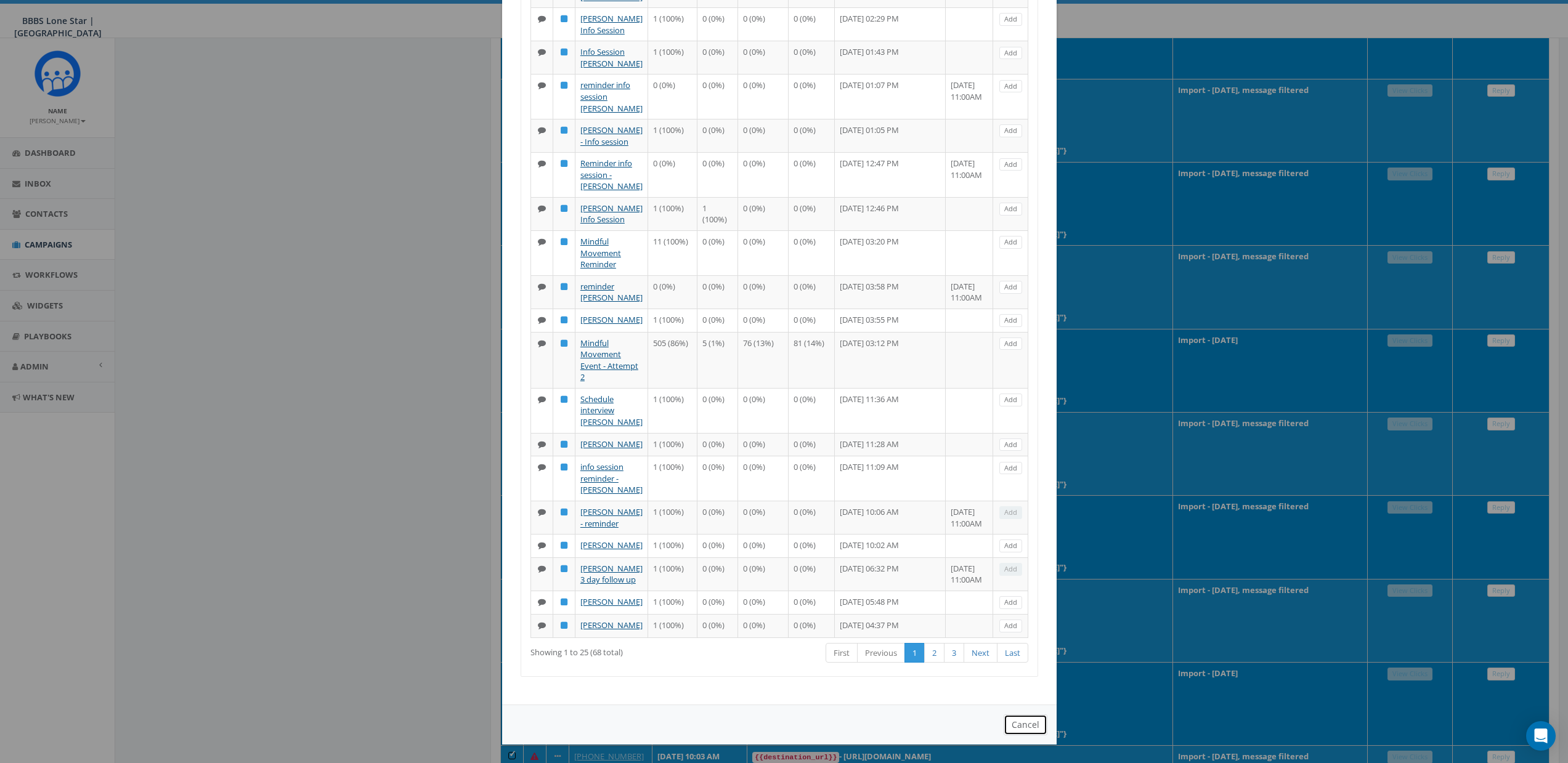
click at [1019, 583] on button "Cancel" at bounding box center [1025, 724] width 43 height 21
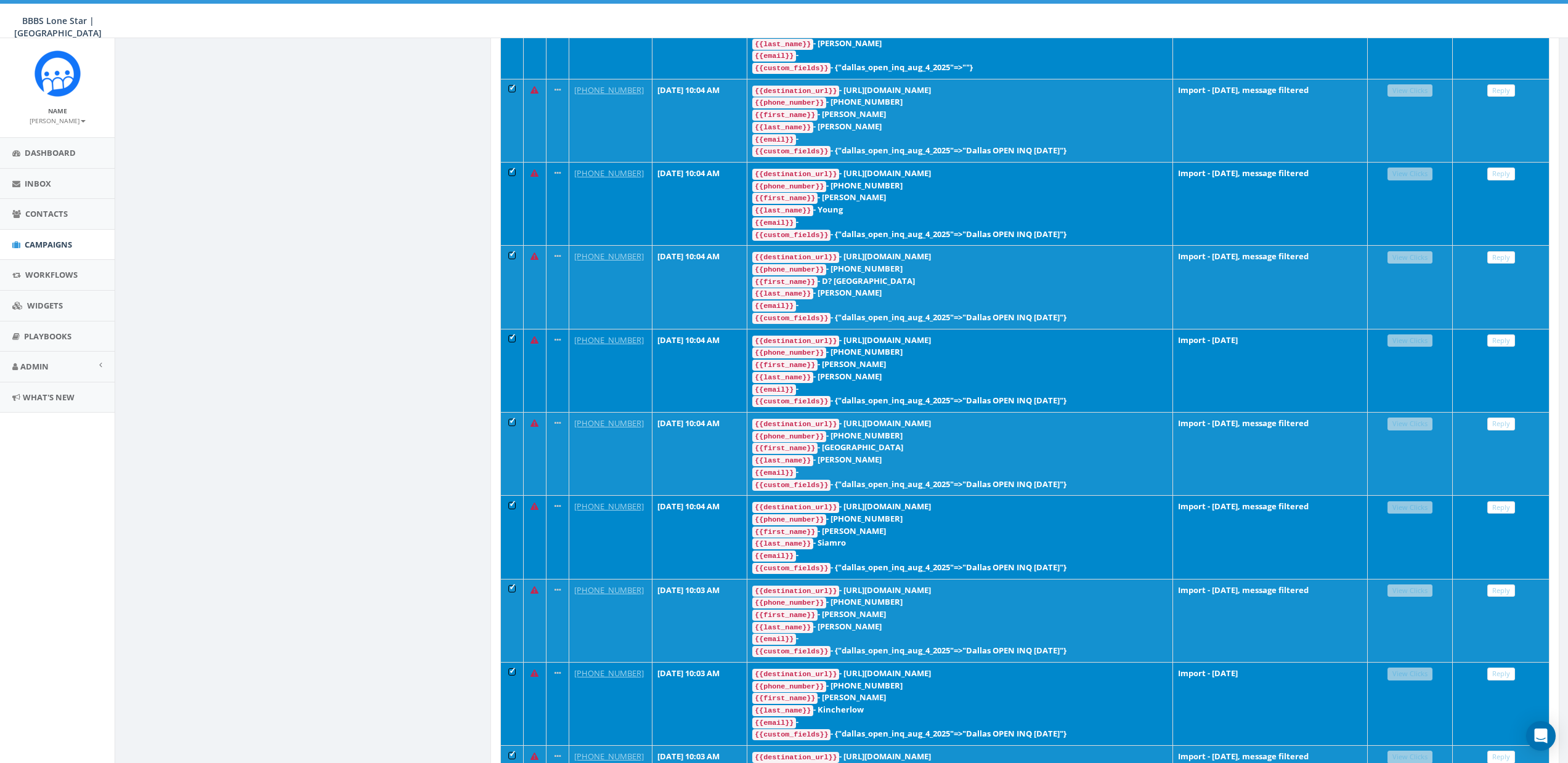
scroll to position [0, 0]
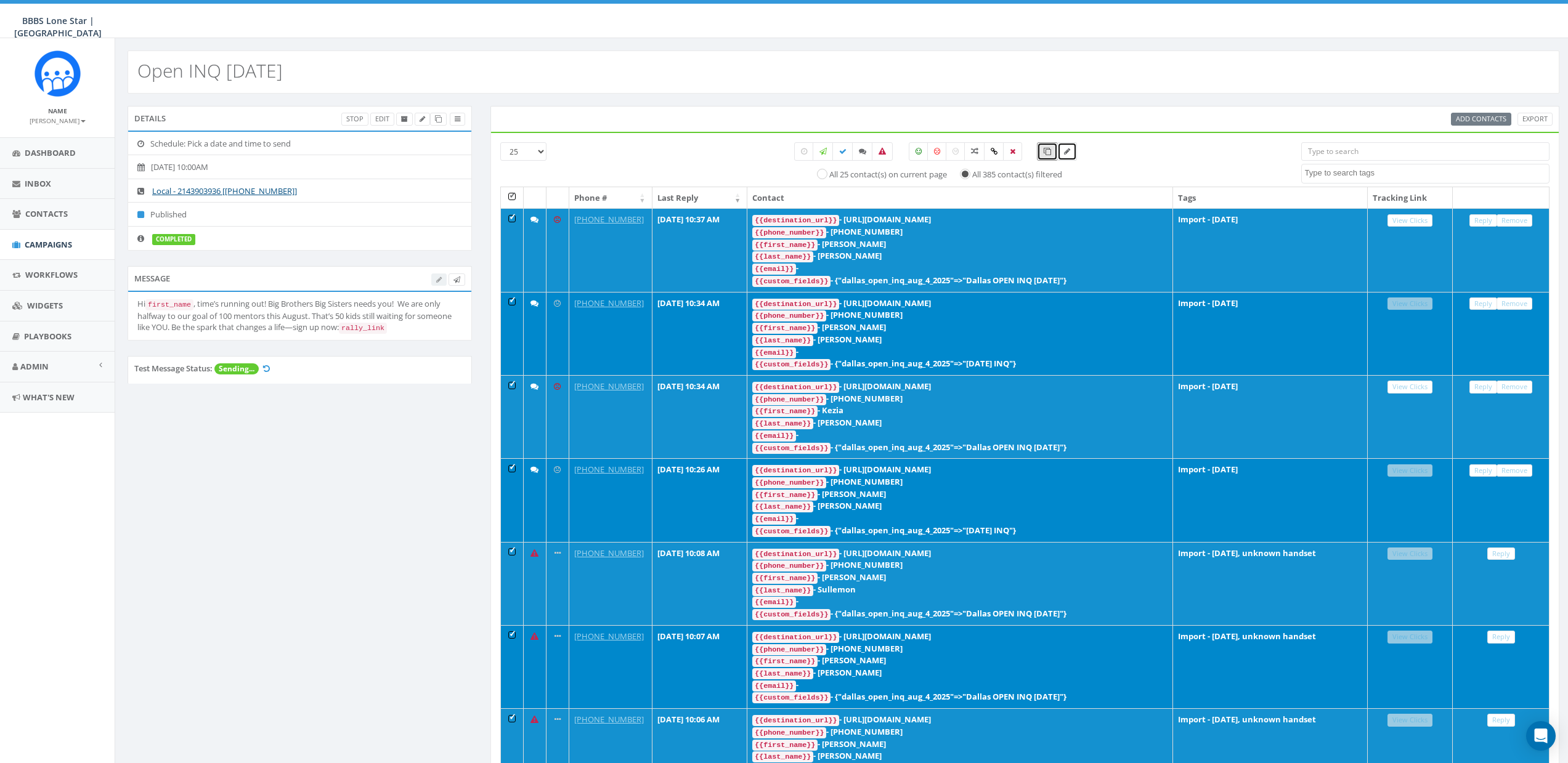
click at [1070, 154] on icon at bounding box center [1067, 151] width 6 height 8
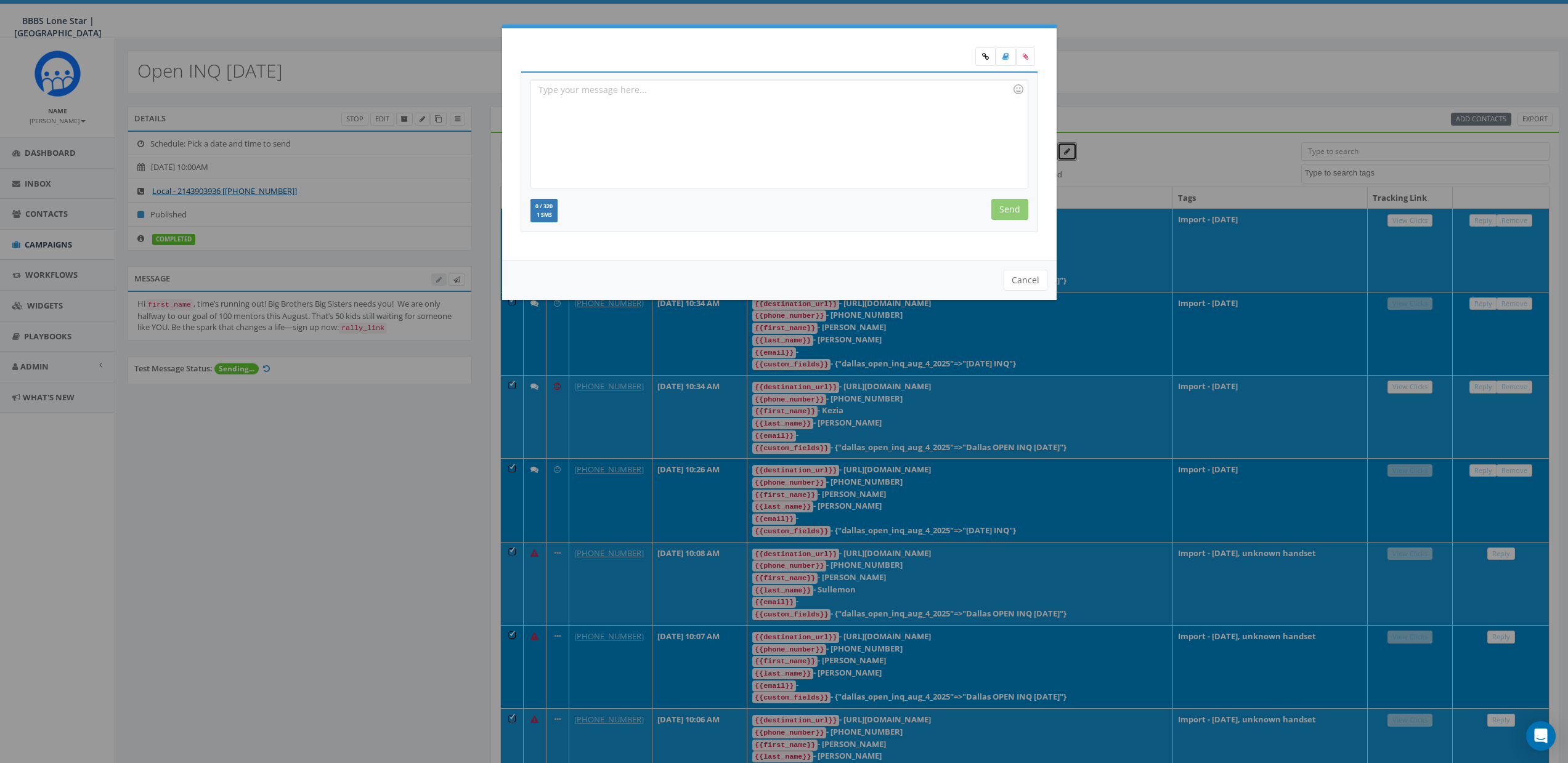
click at [705, 146] on div at bounding box center [778, 134] width 496 height 108
click at [735, 151] on div at bounding box center [778, 134] width 496 height 108
click at [1032, 278] on button "Cancel" at bounding box center [1025, 280] width 43 height 21
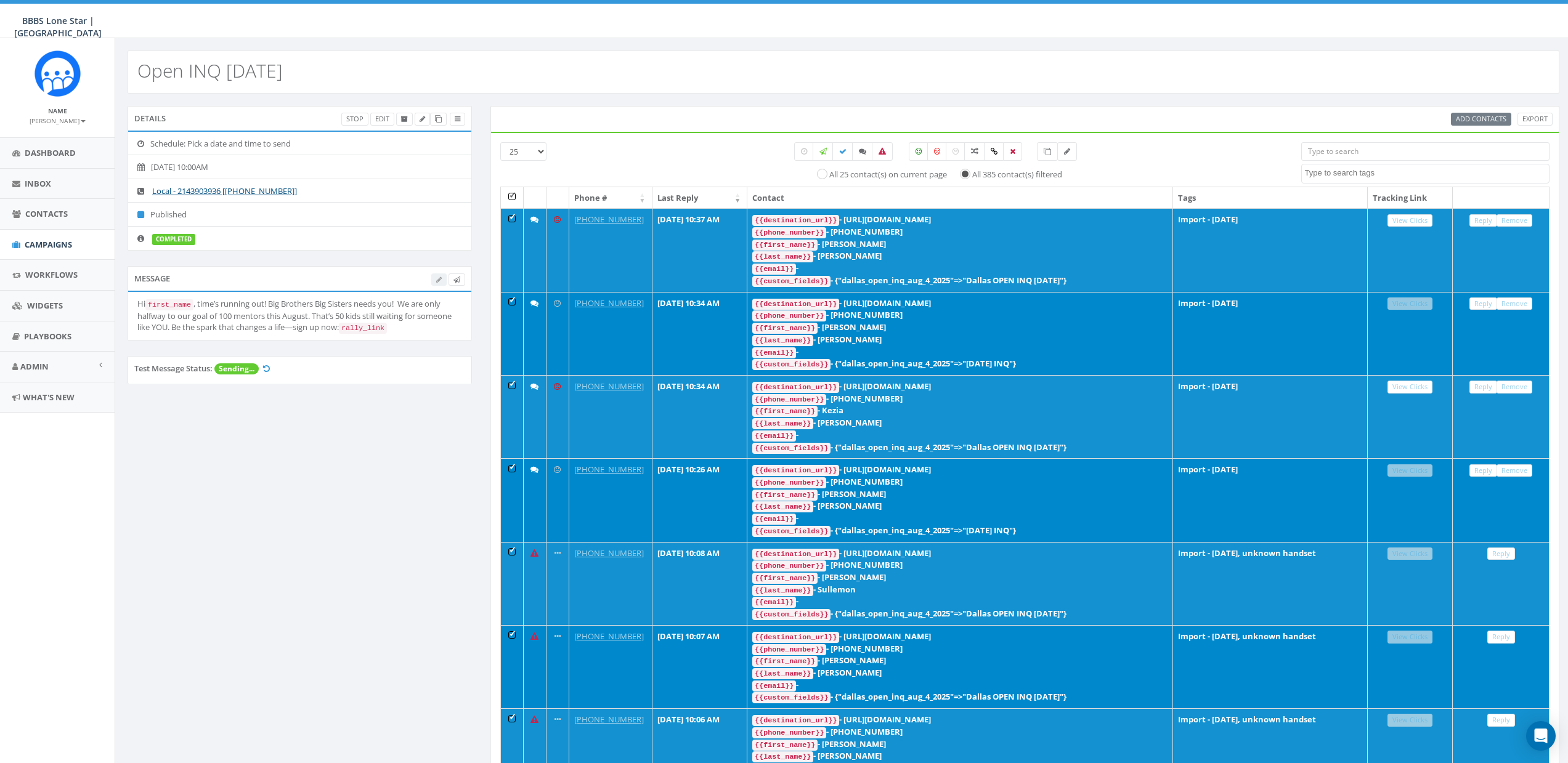
click at [506, 197] on th at bounding box center [512, 197] width 23 height 21
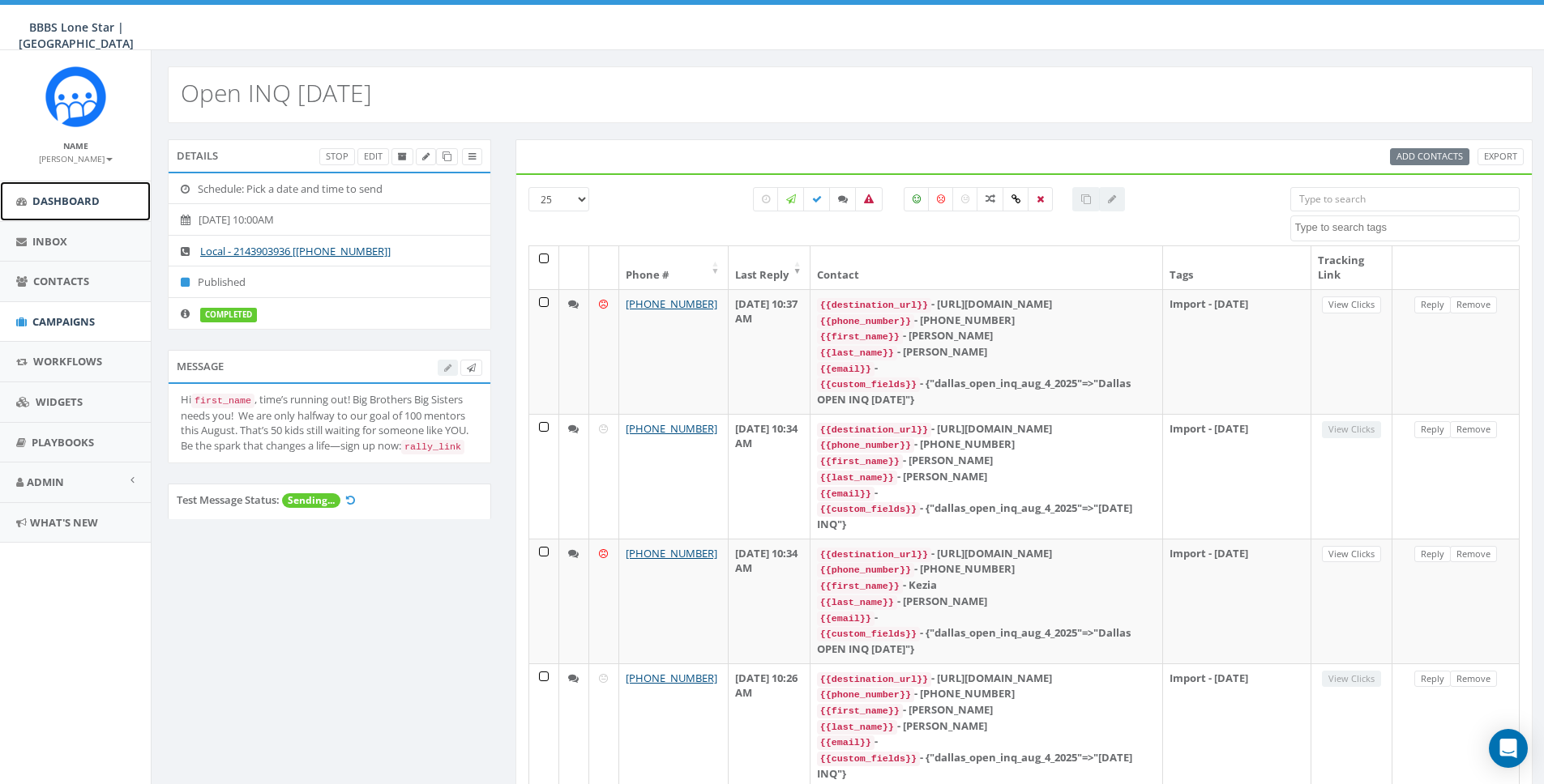
click at [64, 188] on link "Dashboard" at bounding box center [75, 201] width 151 height 40
